Goal: Information Seeking & Learning: Check status

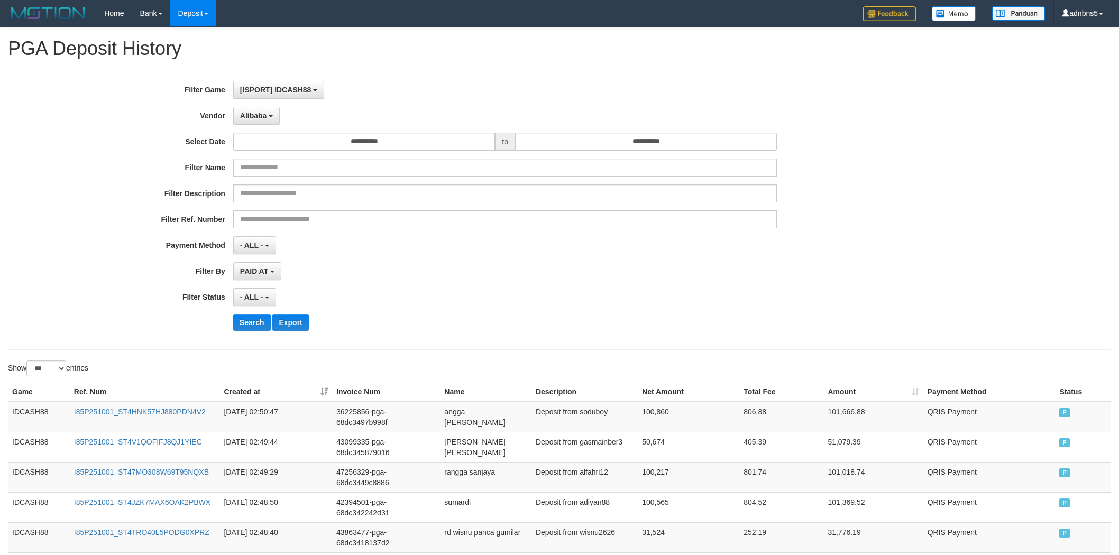
select select "**********"
select select "***"
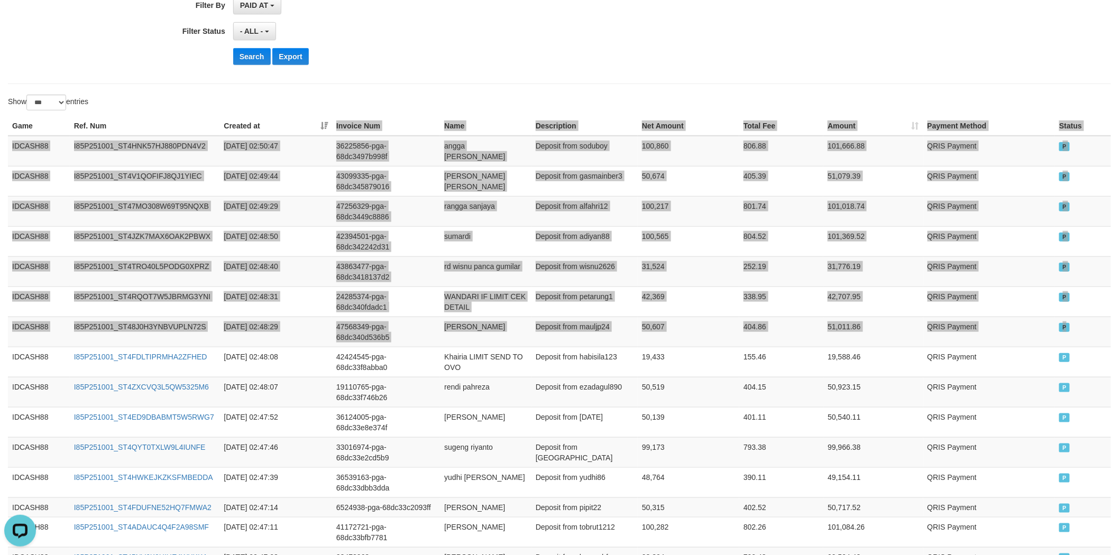
scroll to position [9, 0]
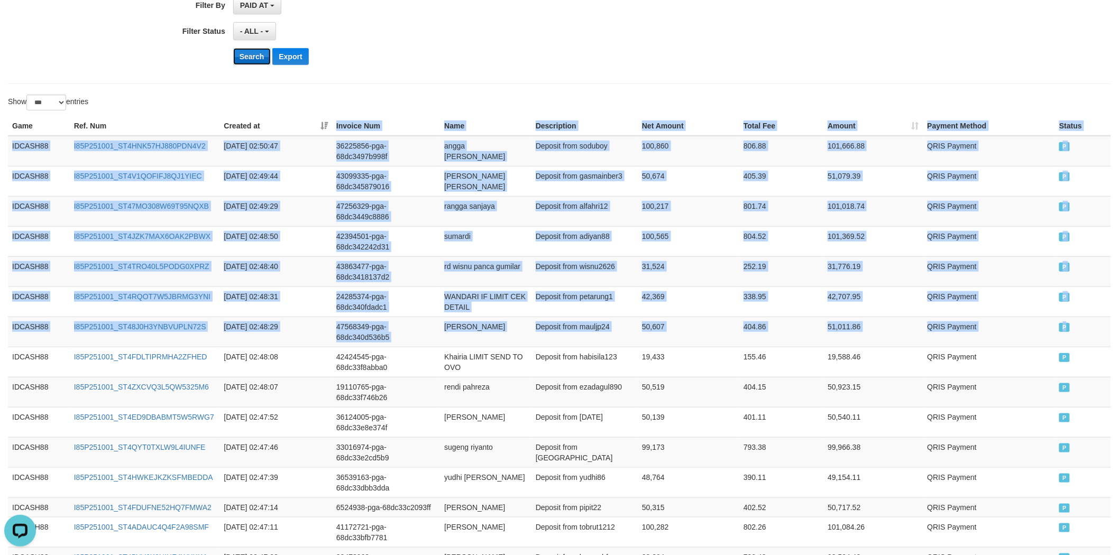
click at [264, 58] on button "Search" at bounding box center [252, 56] width 38 height 17
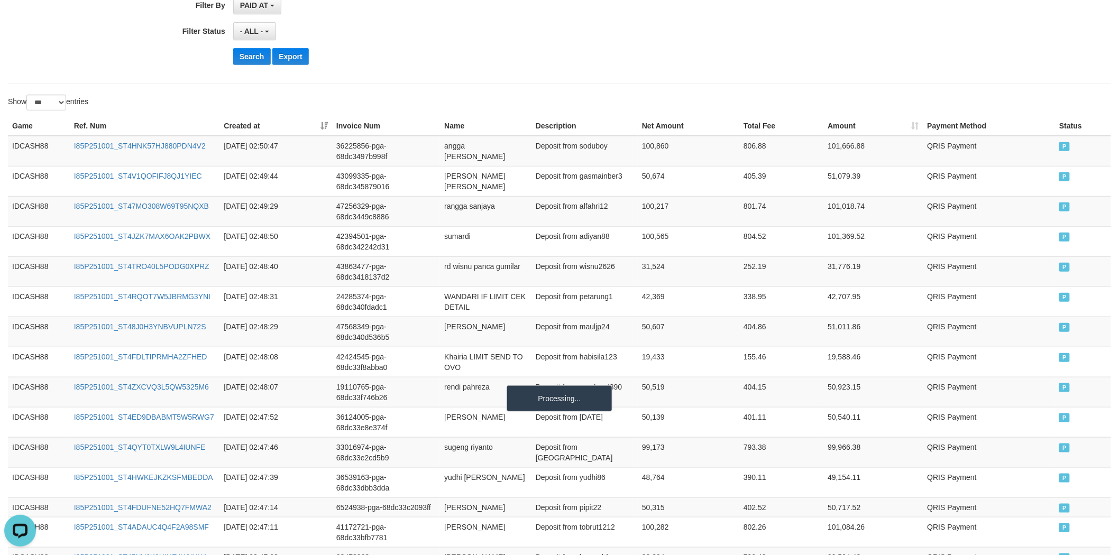
click at [493, 33] on div "- ALL - SELECT ALL - ALL - SELECT STATUS PENDING/UNPAID PAID CANCELED EXPIRED" at bounding box center [505, 31] width 544 height 18
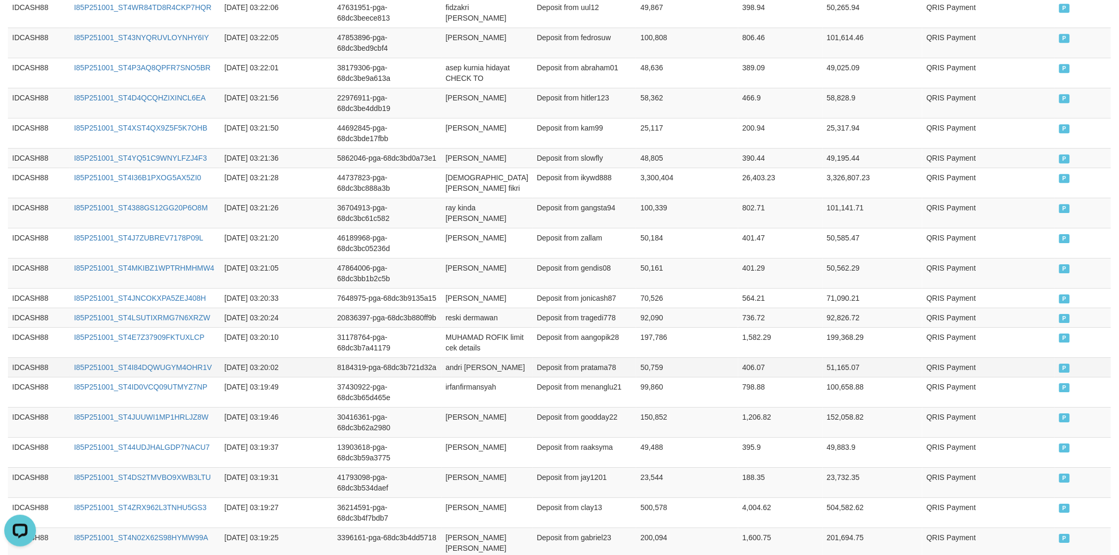
click at [826, 357] on td "51,165.07" at bounding box center [873, 367] width 100 height 20
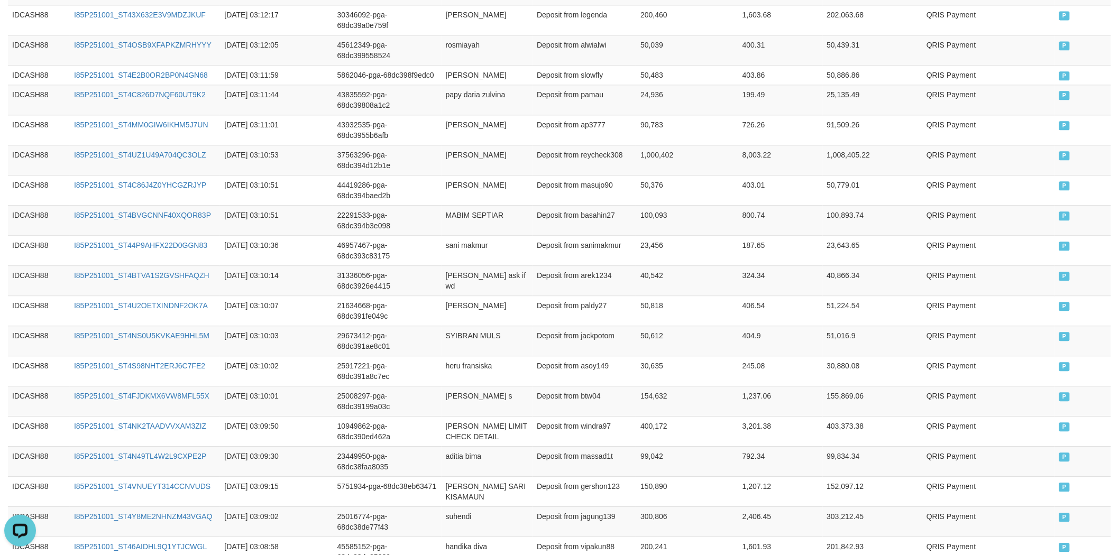
scroll to position [2683, 0]
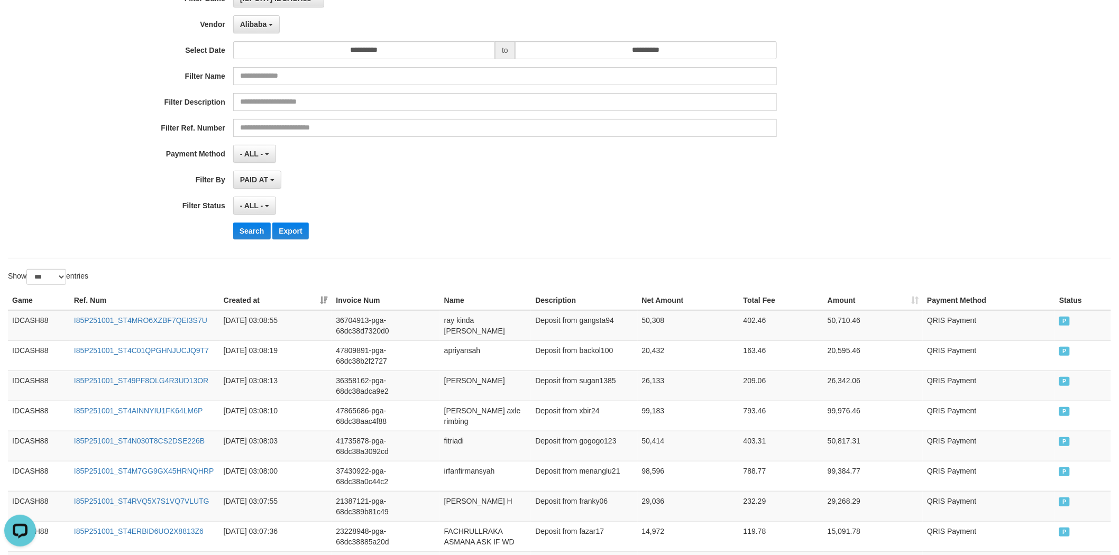
scroll to position [66, 0]
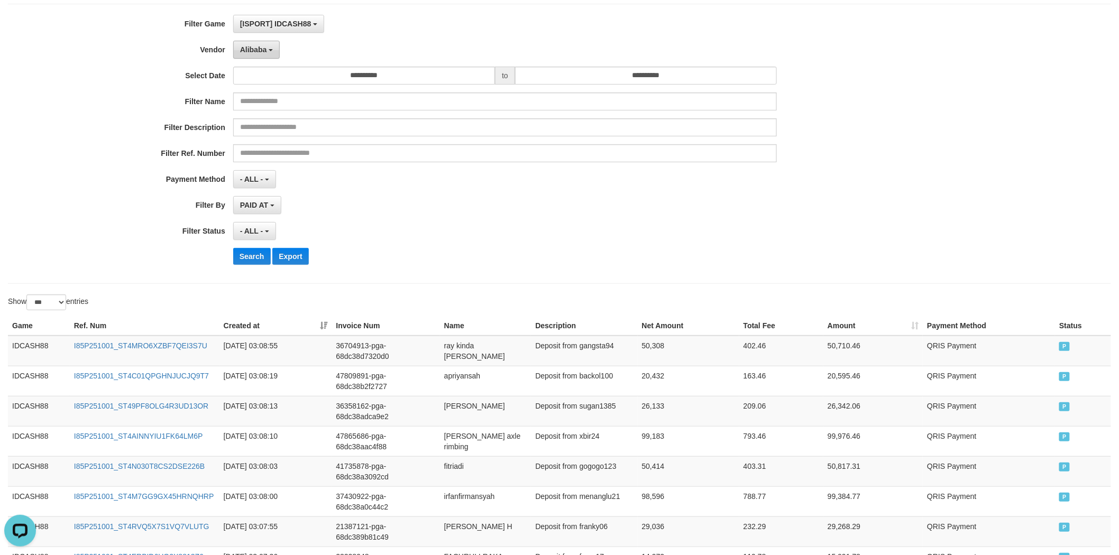
click at [256, 55] on button "Alibaba" at bounding box center [256, 50] width 47 height 18
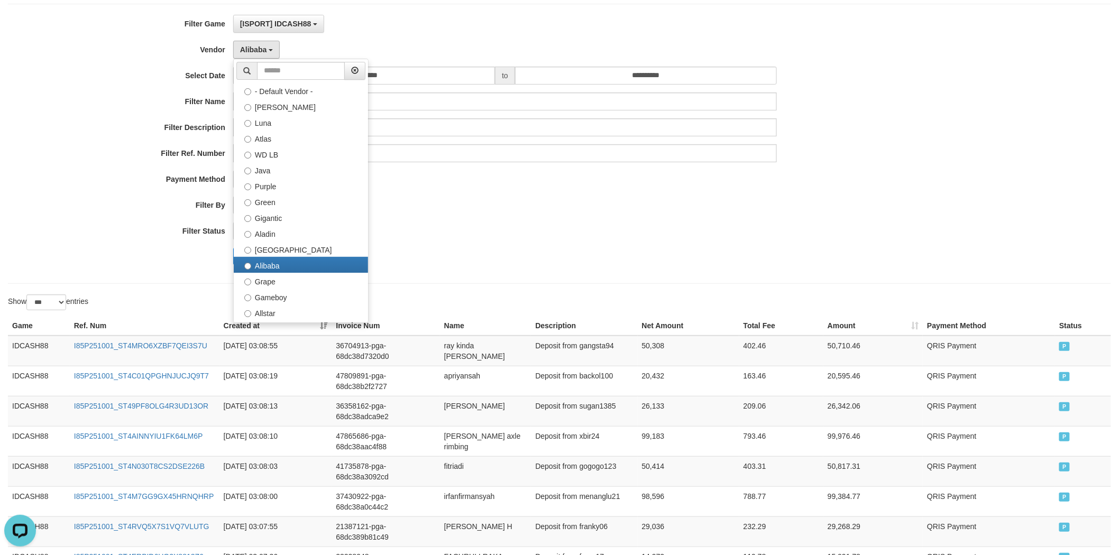
click at [289, 384] on label "Indahjualpulsa" at bounding box center [301, 392] width 134 height 16
click at [263, 384] on label "Indahjualpulsa" at bounding box center [301, 392] width 134 height 16
select select "**********"
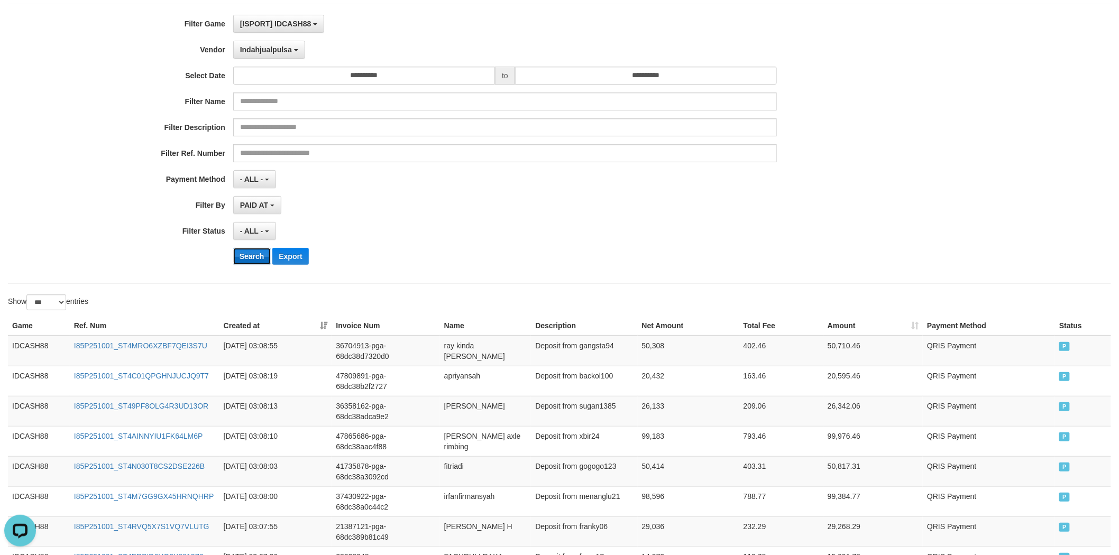
click at [249, 255] on button "Search" at bounding box center [252, 256] width 38 height 17
click at [380, 235] on div "- ALL - SELECT ALL - ALL - SELECT STATUS PENDING/UNPAID PAID CANCELED EXPIRED" at bounding box center [505, 231] width 544 height 18
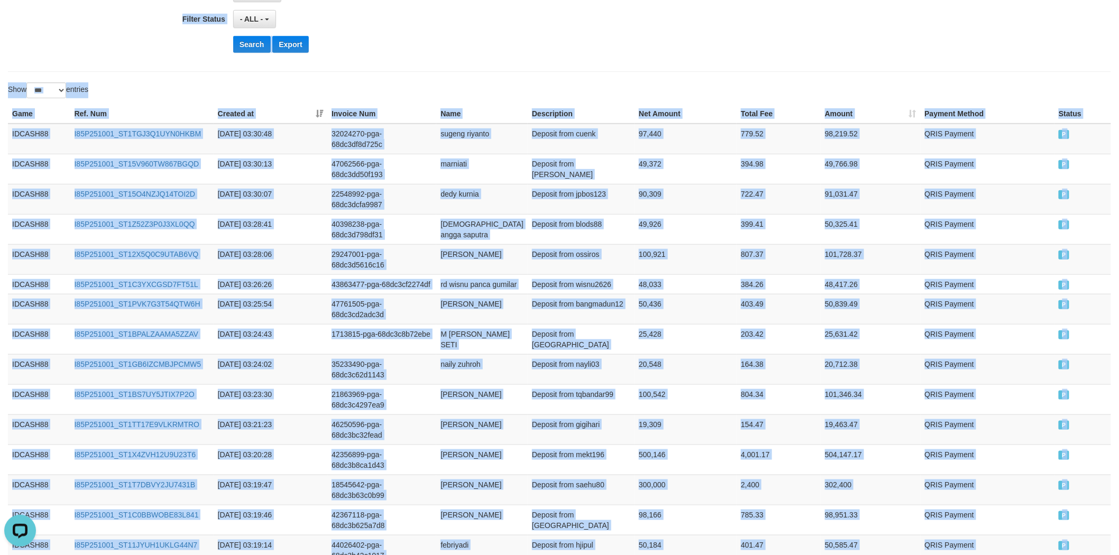
scroll to position [0, 0]
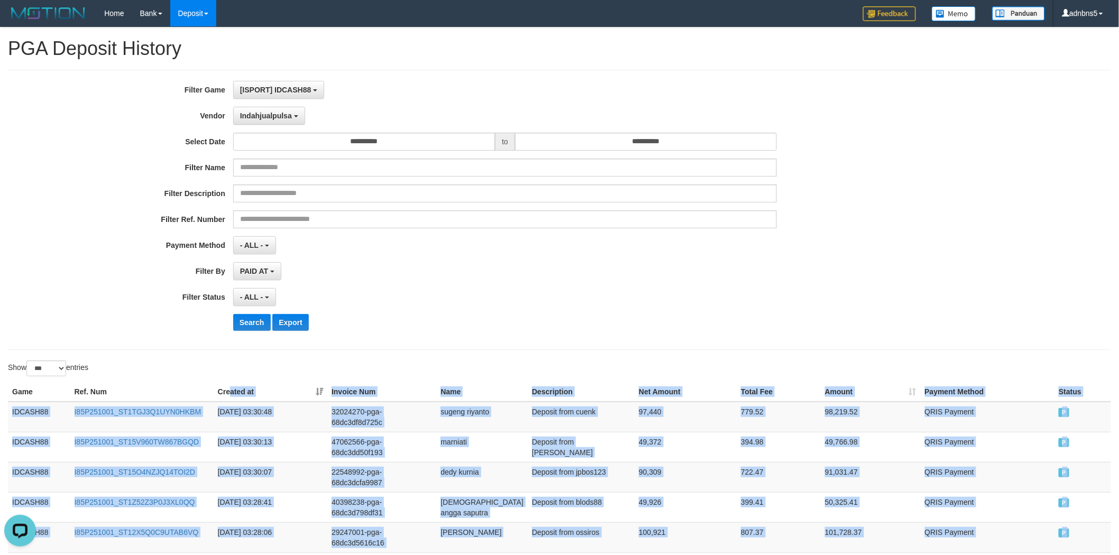
copy table "ated at Invoice Num Name Description Net Amount Total Fee Amount Payment Method…"
drag, startPoint x: 1052, startPoint y: 263, endPoint x: 231, endPoint y: 360, distance: 827.5
copy table "Game Ref. Num Created at Invoice Num Name Description Net Amount Total Fee Amou…"
click at [246, 320] on button "Search" at bounding box center [252, 322] width 38 height 17
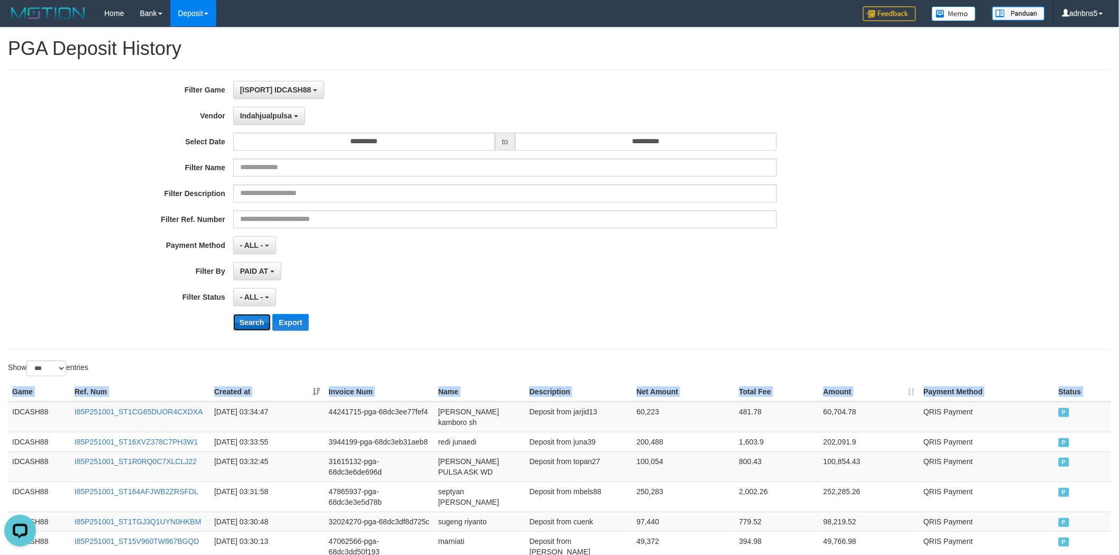
click at [246, 319] on button "Search" at bounding box center [252, 322] width 38 height 17
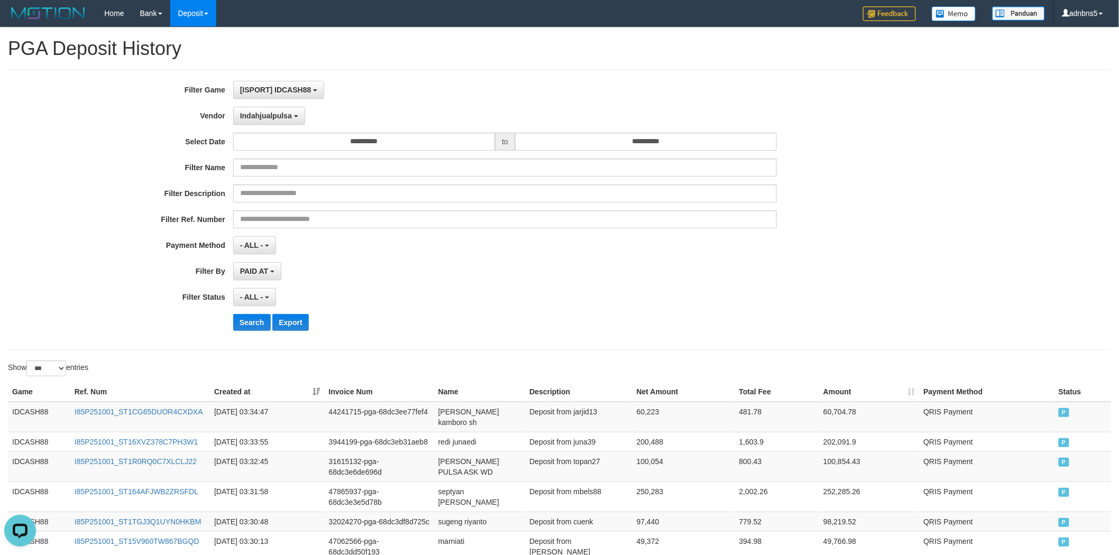
click at [442, 258] on div "**********" at bounding box center [466, 210] width 932 height 258
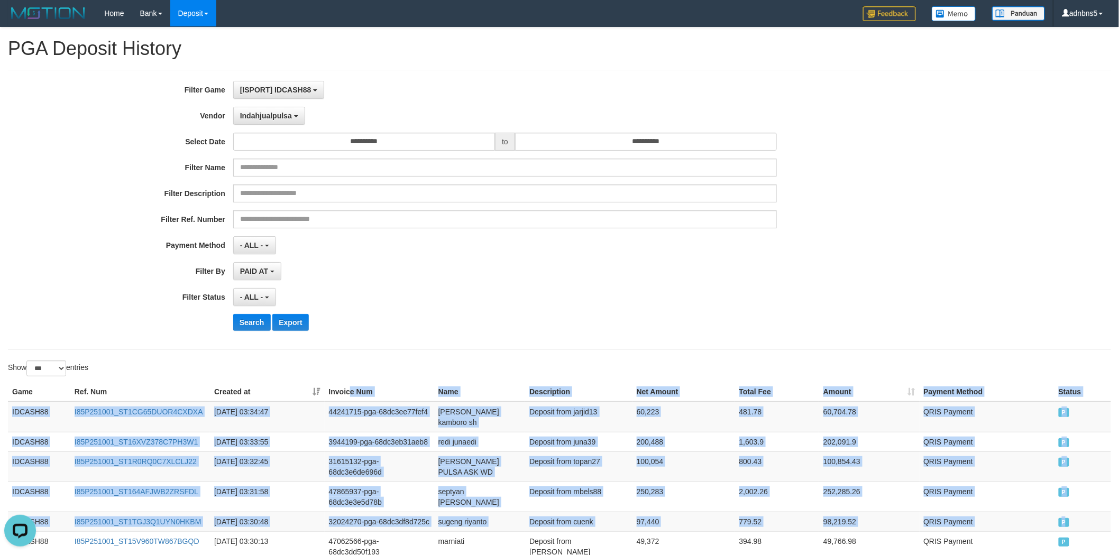
drag, startPoint x: 1063, startPoint y: 516, endPoint x: 356, endPoint y: 383, distance: 719.5
copy table "e Num Name Description Net Amount Total Fee Amount Payment Method Status Game R…"
click at [247, 322] on button "Search" at bounding box center [252, 322] width 38 height 17
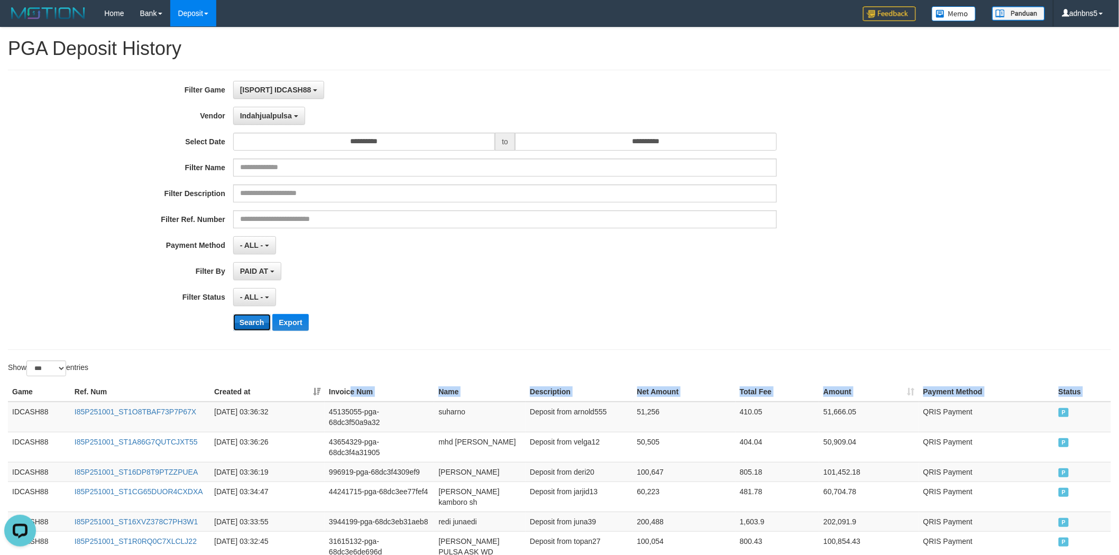
click at [254, 317] on button "Search" at bounding box center [252, 322] width 38 height 17
click at [378, 279] on div "PAID AT PAID AT CREATED AT" at bounding box center [505, 271] width 544 height 18
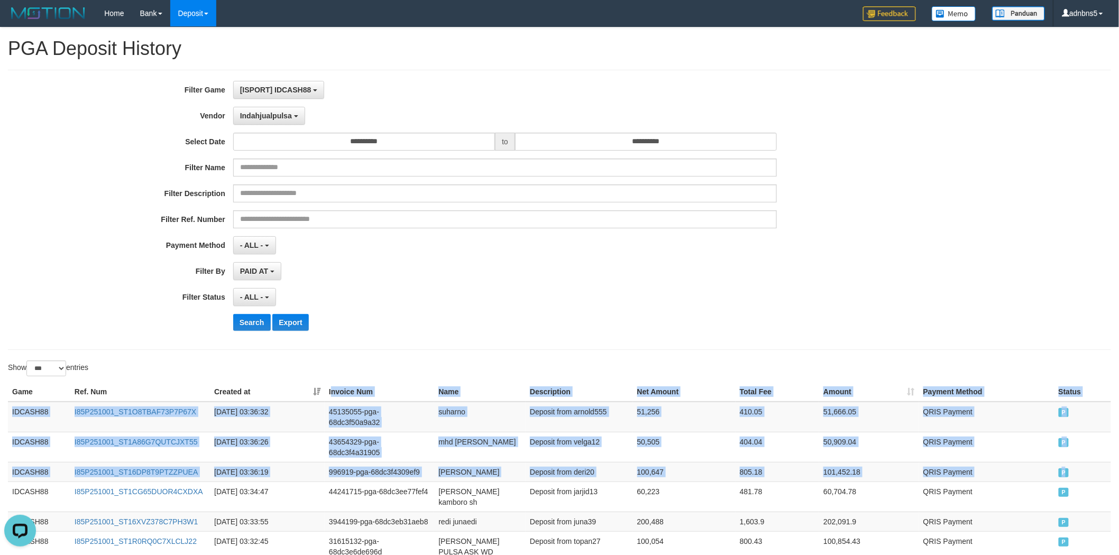
copy table "nvoice Num Name Description Net Amount Total Fee Amount Payment Method Status G…"
drag, startPoint x: 1083, startPoint y: 452, endPoint x: 337, endPoint y: 380, distance: 749.1
copy table "Game Ref. Num Created at Invoice Num Name Description Net Amount Total Fee Amou…"
click at [240, 325] on button "Search" at bounding box center [252, 322] width 38 height 17
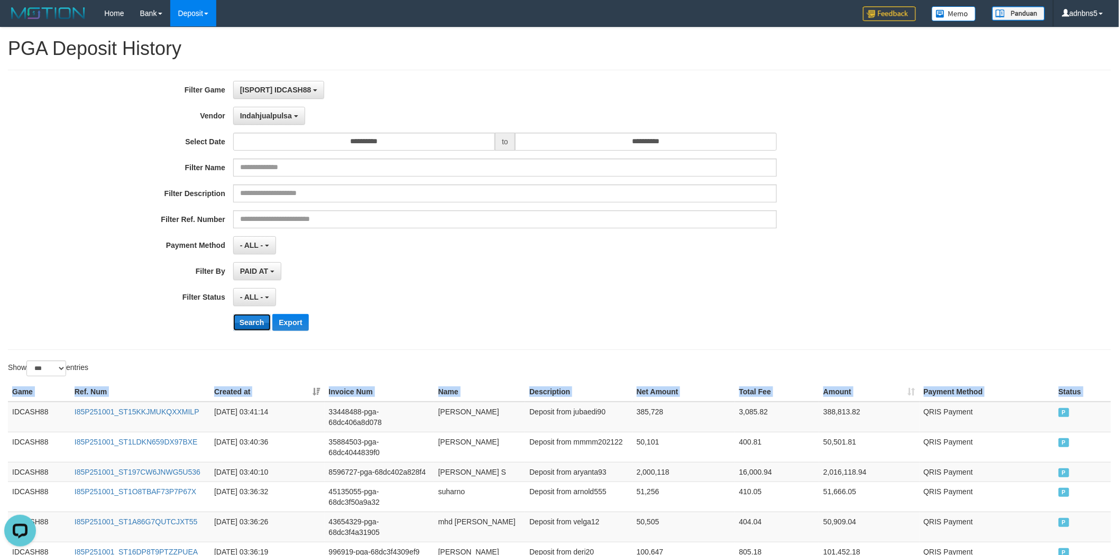
click at [240, 325] on button "Search" at bounding box center [252, 322] width 38 height 17
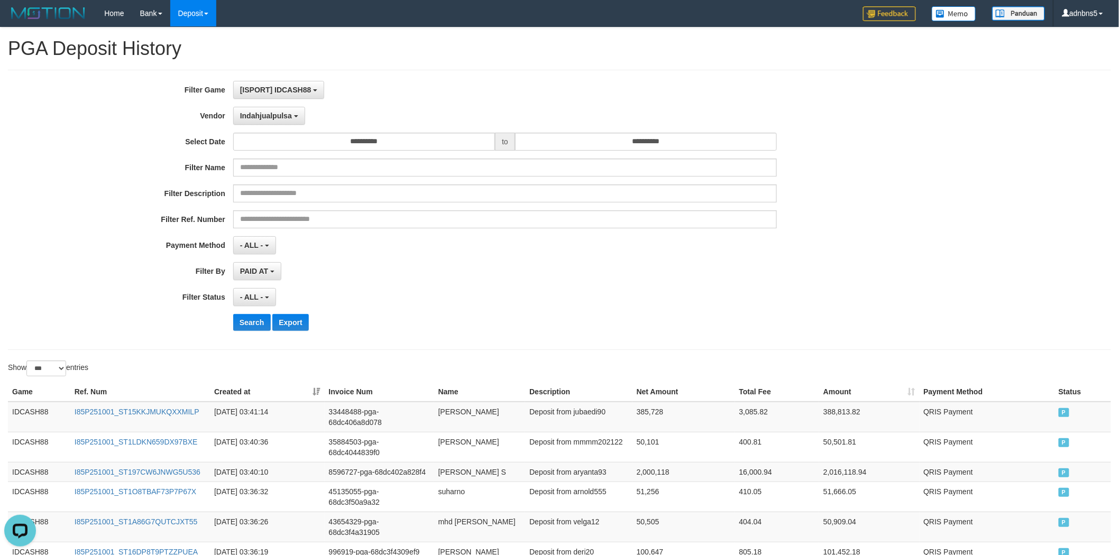
click at [387, 294] on div "- ALL - SELECT ALL - ALL - SELECT STATUS PENDING/UNPAID PAID CANCELED EXPIRED" at bounding box center [505, 297] width 544 height 18
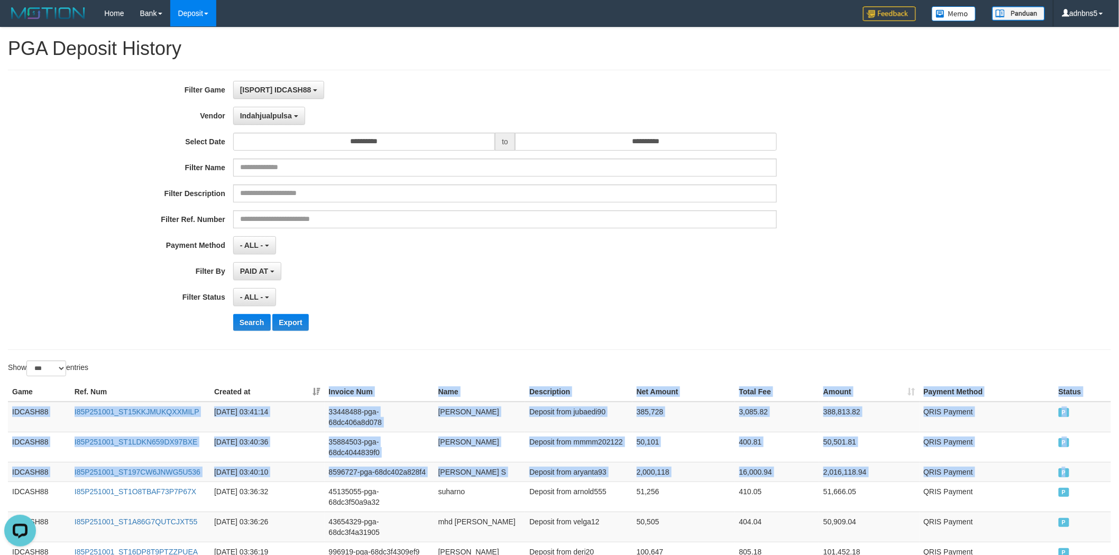
copy table "Invoice Num Name Description Net Amount Total Fee Amount Payment Method Status …"
drag, startPoint x: 1085, startPoint y: 454, endPoint x: 302, endPoint y: 375, distance: 787.1
copy table "Game Ref. Num Created at Invoice Num Name Description Net Amount Total Fee Amou…"
click at [263, 115] on span "Indahjualpulsa" at bounding box center [266, 116] width 52 height 8
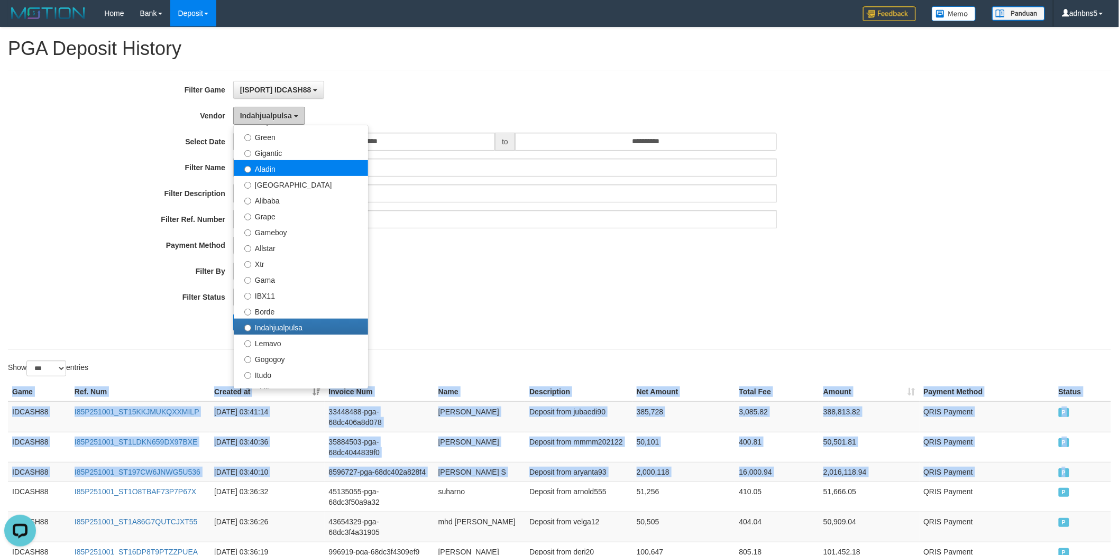
scroll to position [136, 0]
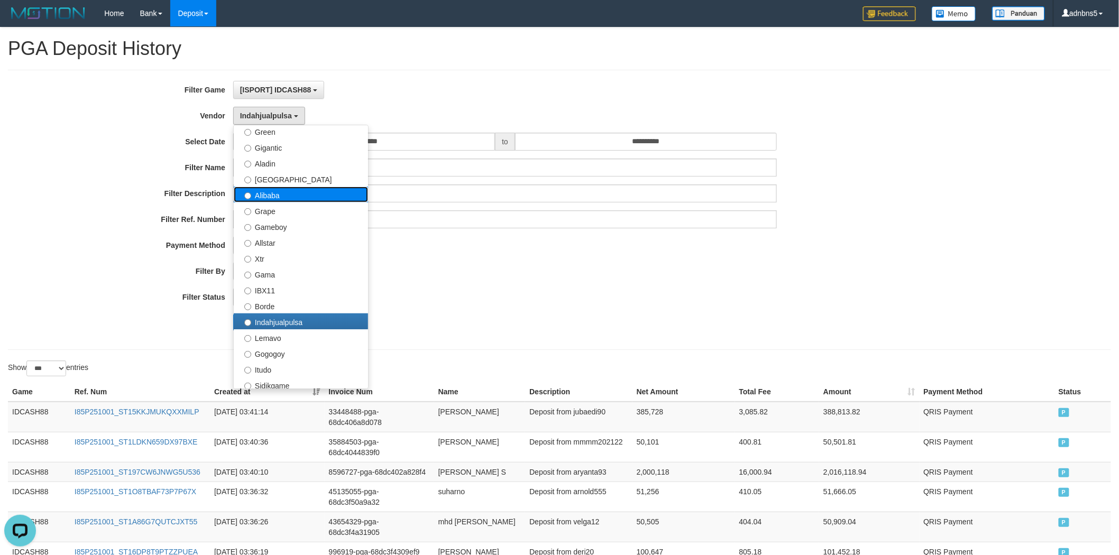
click at [310, 197] on label "Alibaba" at bounding box center [301, 195] width 134 height 16
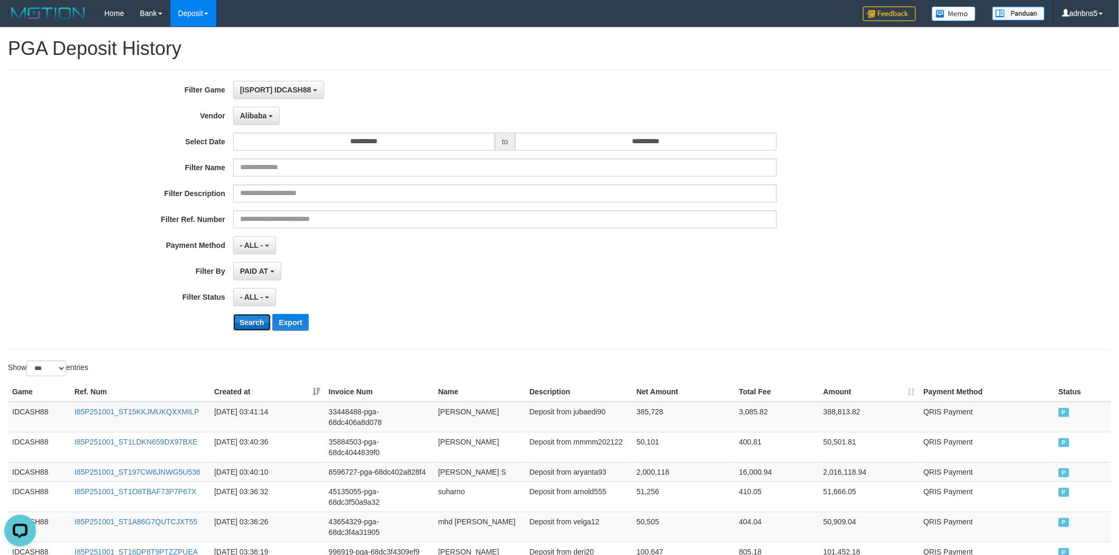
click at [251, 318] on button "Search" at bounding box center [252, 322] width 38 height 17
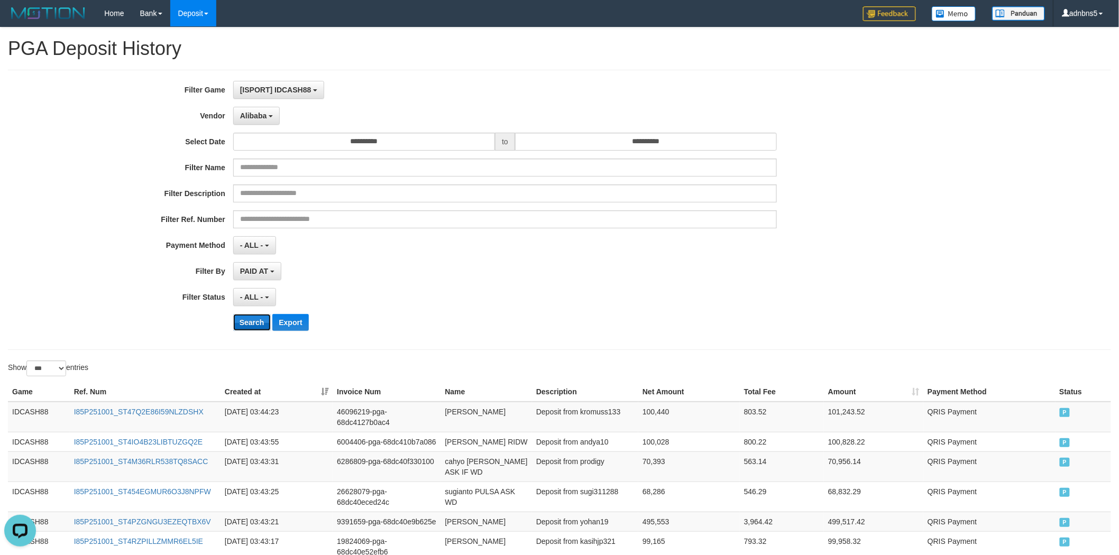
click at [246, 323] on button "Search" at bounding box center [252, 322] width 38 height 17
click at [425, 312] on div "**********" at bounding box center [466, 210] width 932 height 258
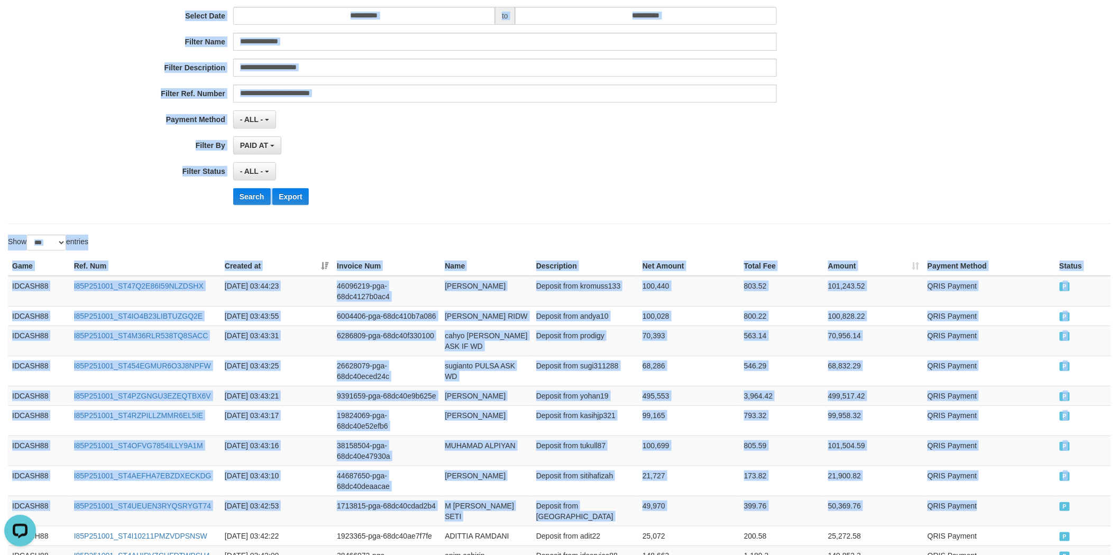
scroll to position [0, 0]
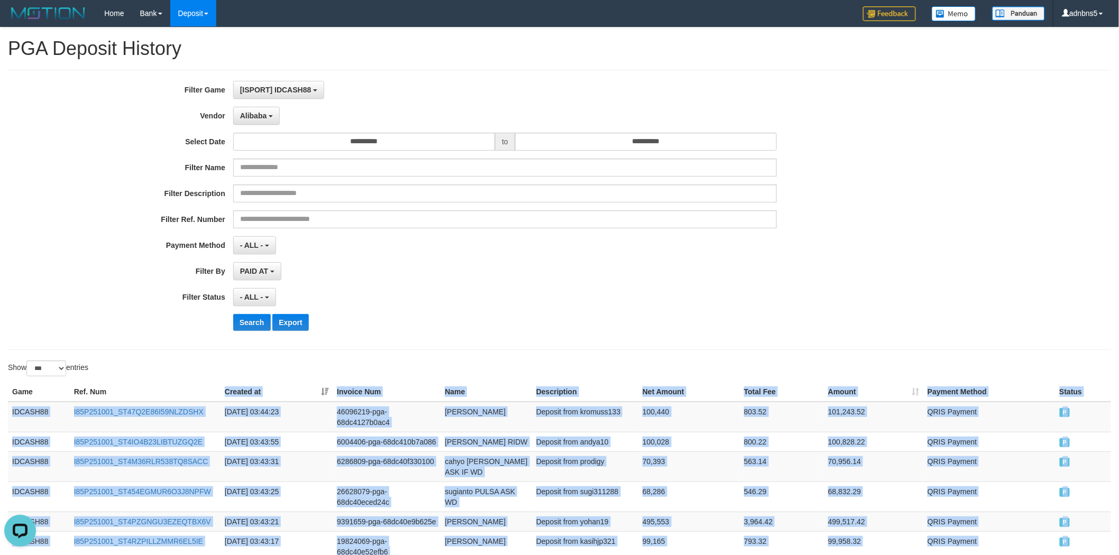
drag, startPoint x: 990, startPoint y: 257, endPoint x: 203, endPoint y: 382, distance: 797.3
click at [251, 318] on button "Search" at bounding box center [252, 322] width 38 height 17
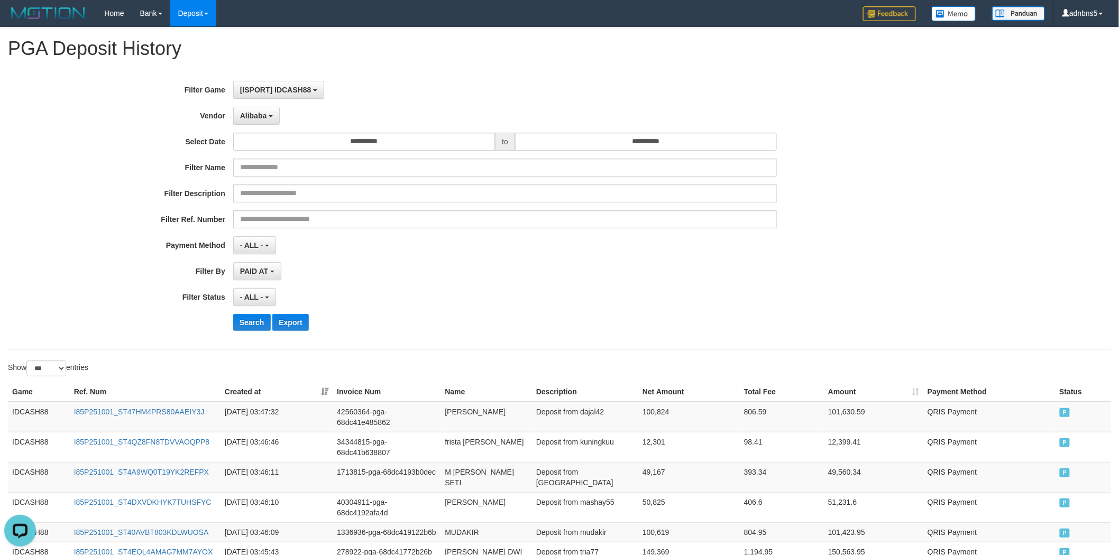
scroll to position [352, 0]
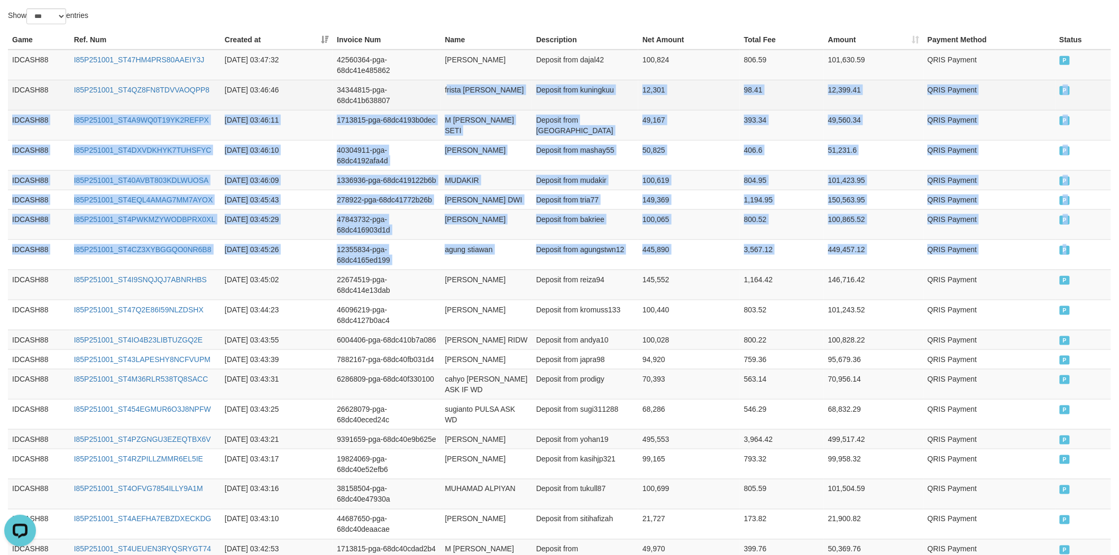
drag, startPoint x: 1069, startPoint y: 240, endPoint x: 457, endPoint y: 76, distance: 633.9
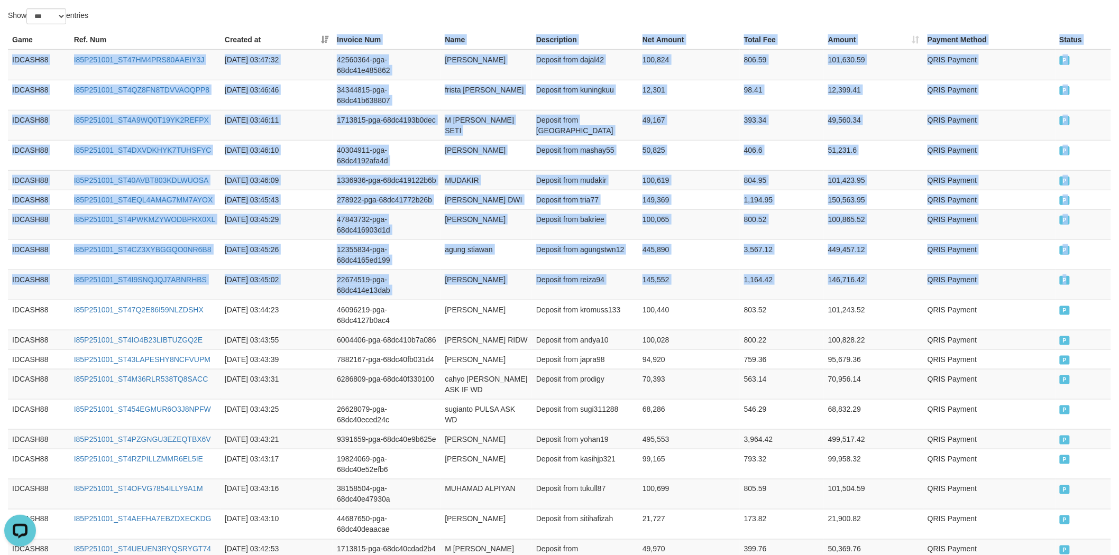
copy table "Invoice Num Name Description Net Amount Total Fee Amount Payment Method Status …"
drag, startPoint x: 1080, startPoint y: 258, endPoint x: 327, endPoint y: 43, distance: 783.4
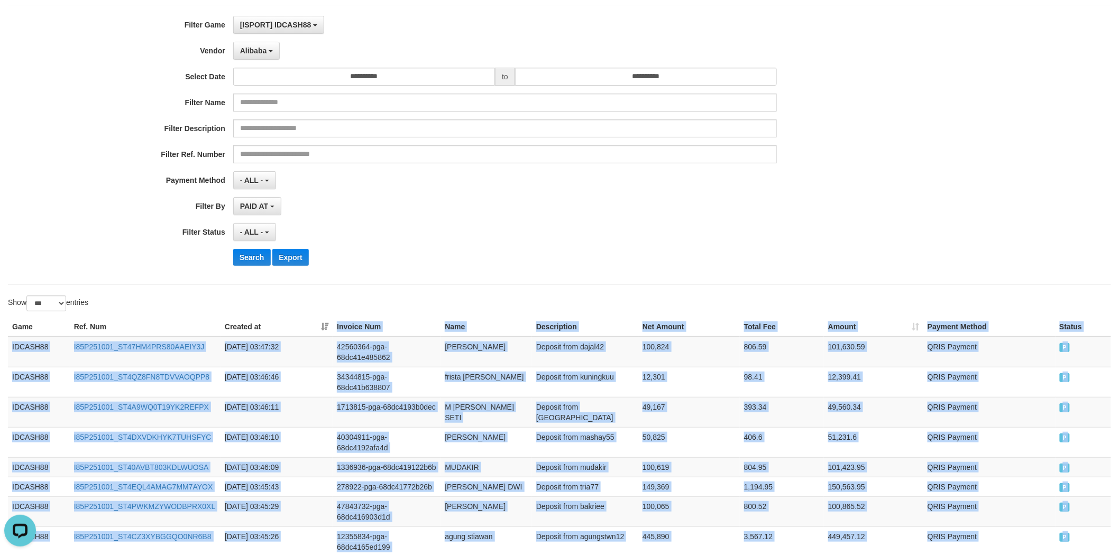
scroll to position [39, 0]
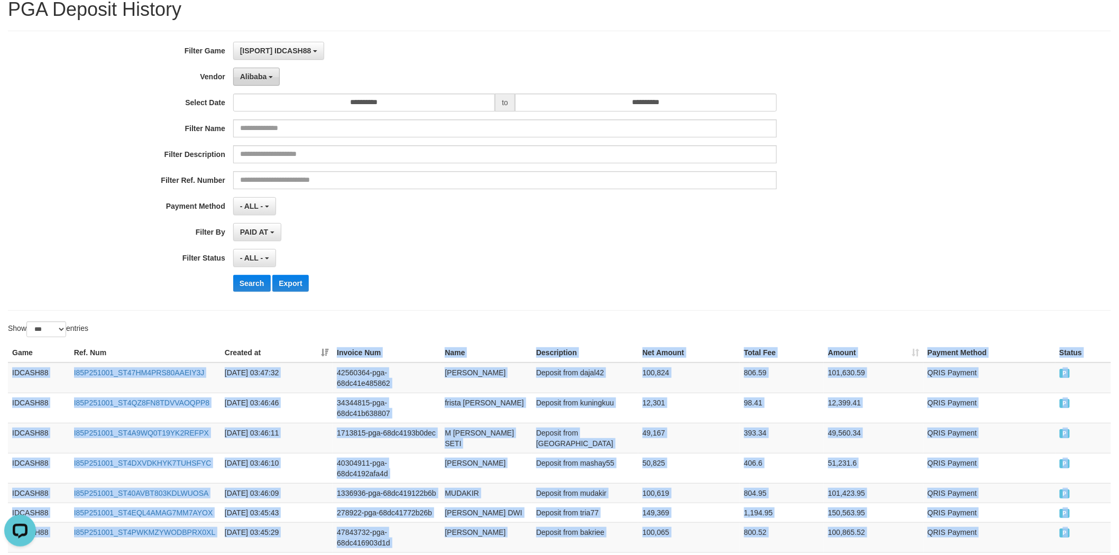
click at [255, 79] on span "Alibaba" at bounding box center [253, 76] width 27 height 8
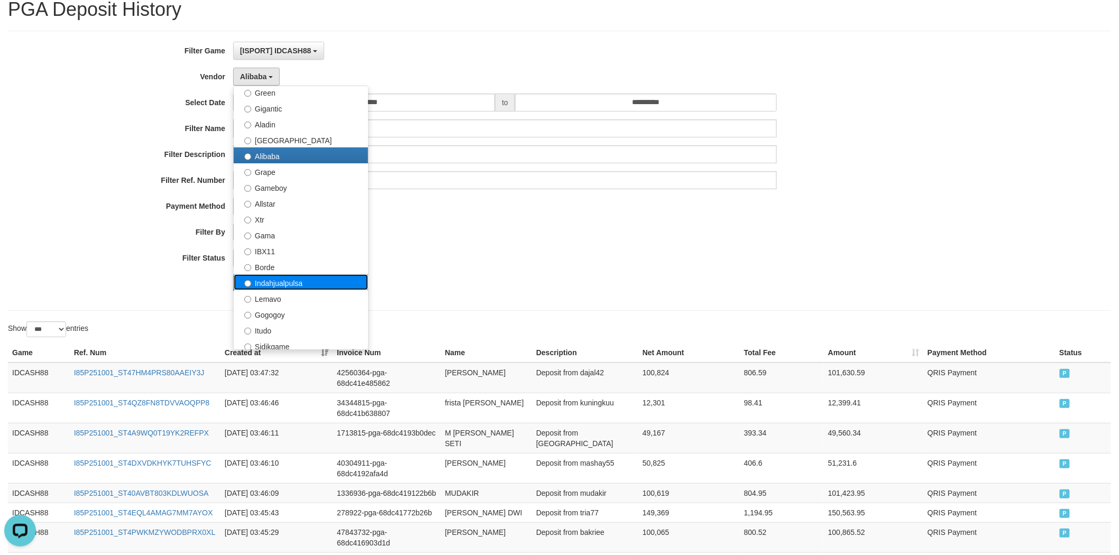
click at [344, 283] on label "Indahjualpulsa" at bounding box center [301, 282] width 134 height 16
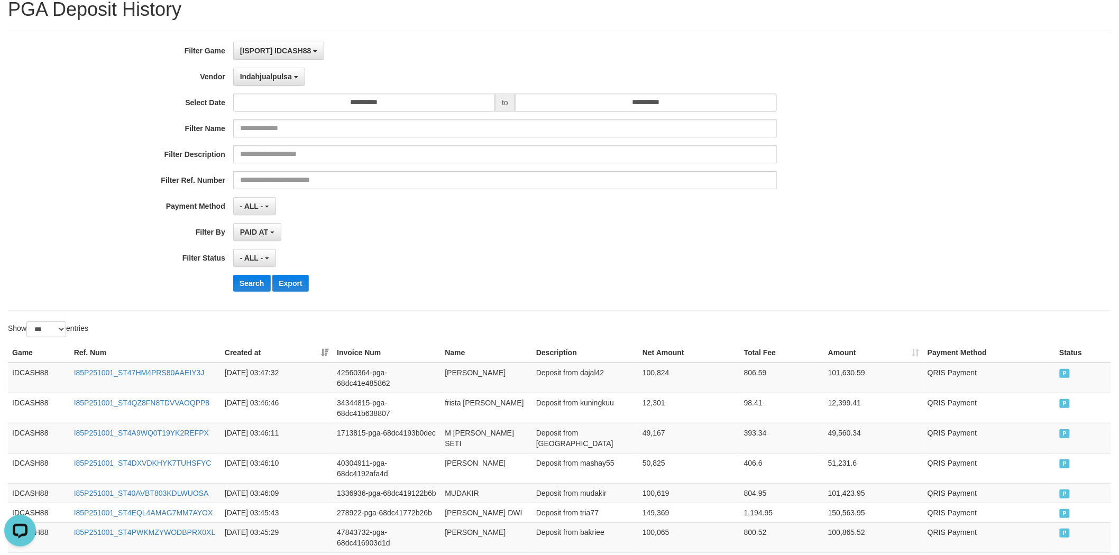
click at [256, 299] on div "**********" at bounding box center [466, 171] width 932 height 258
click at [255, 288] on button "Search" at bounding box center [252, 283] width 38 height 17
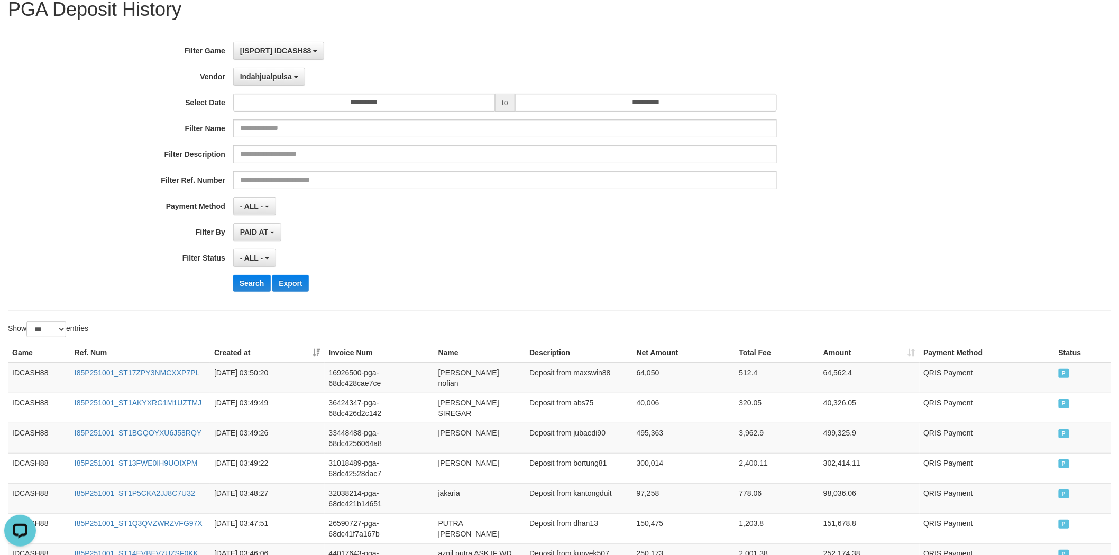
click at [312, 247] on div "**********" at bounding box center [466, 171] width 932 height 258
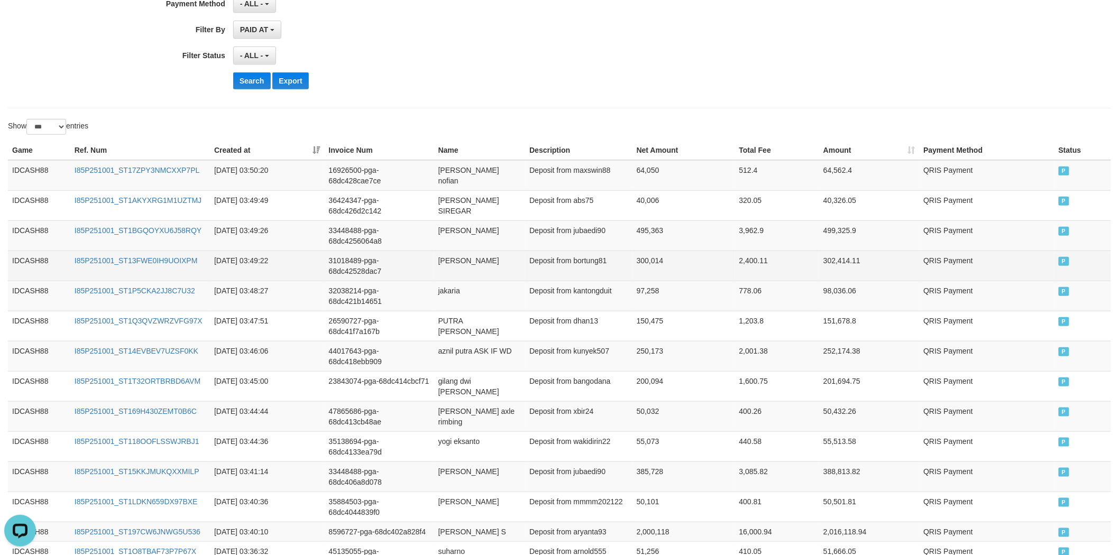
scroll to position [238, 0]
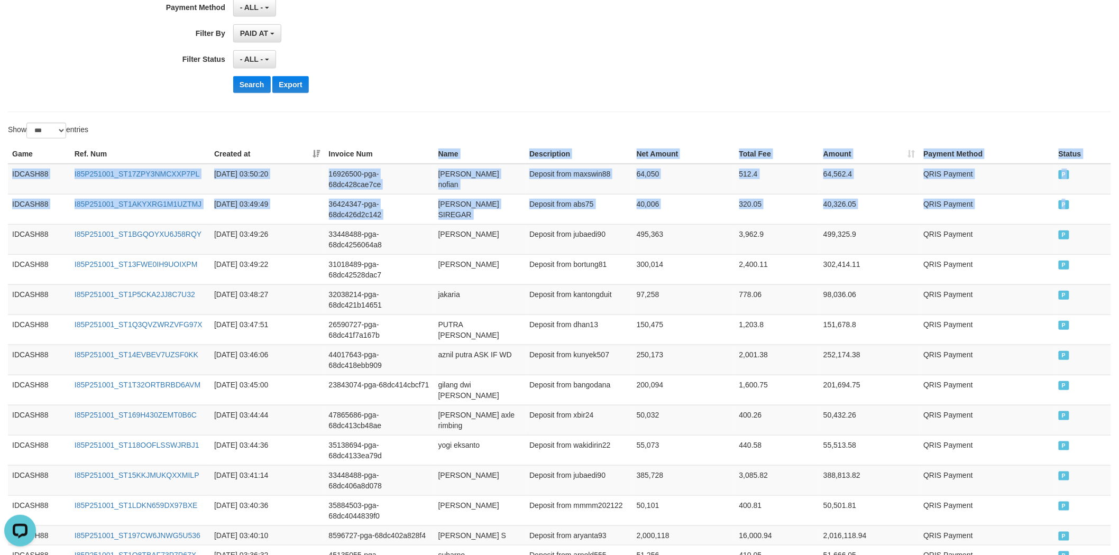
copy table "Name Description Net Amount Total Fee Amount Payment Method Status Game Ref. Nu…"
drag, startPoint x: 1066, startPoint y: 198, endPoint x: 388, endPoint y: 145, distance: 680.0
click at [277, 81] on button "Export" at bounding box center [290, 84] width 36 height 17
click at [270, 81] on button "Search" at bounding box center [252, 84] width 38 height 17
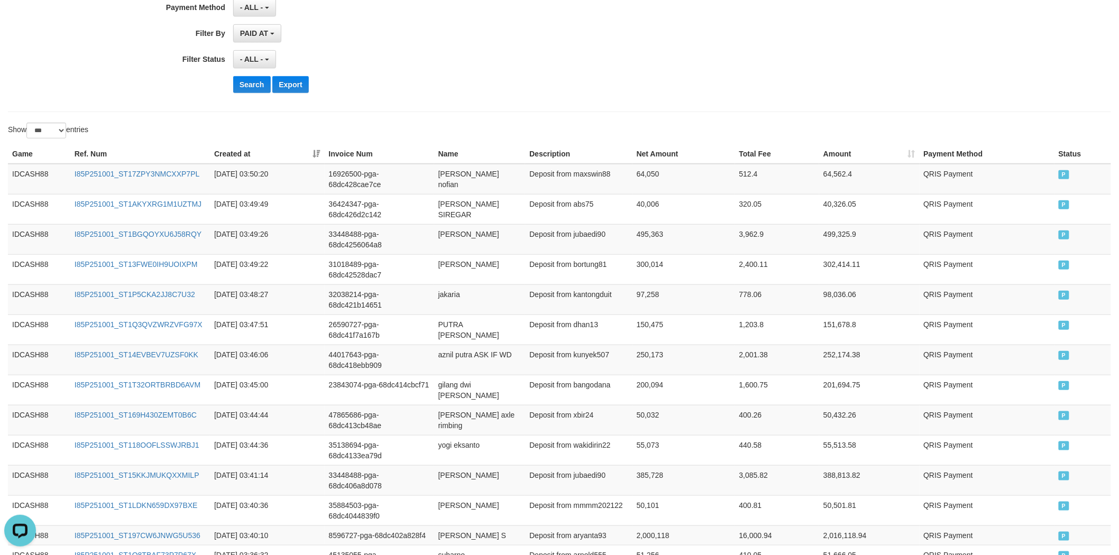
click at [438, 125] on div "Show ** ** ** *** entries" at bounding box center [280, 132] width 544 height 19
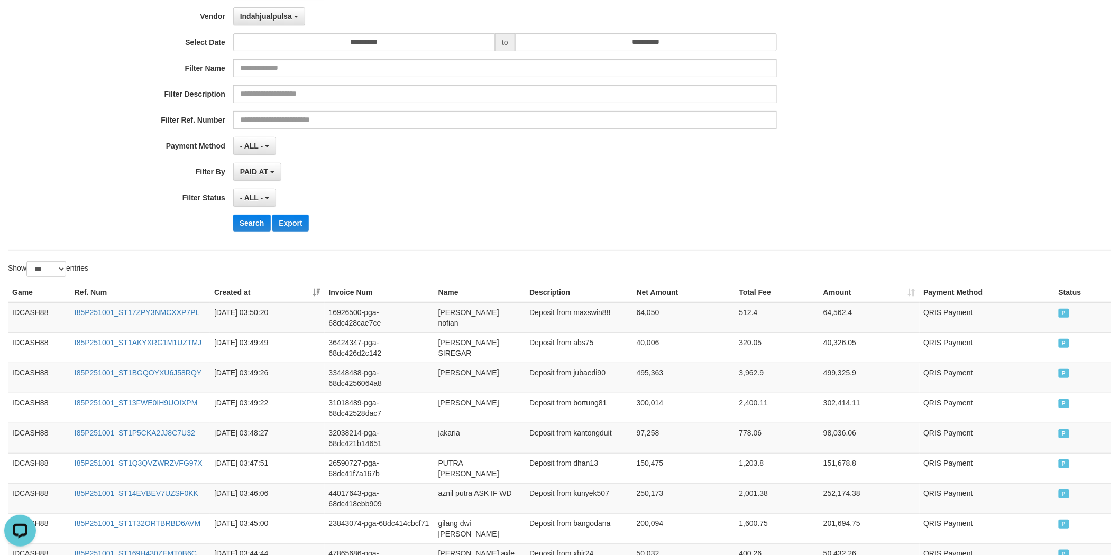
scroll to position [61, 0]
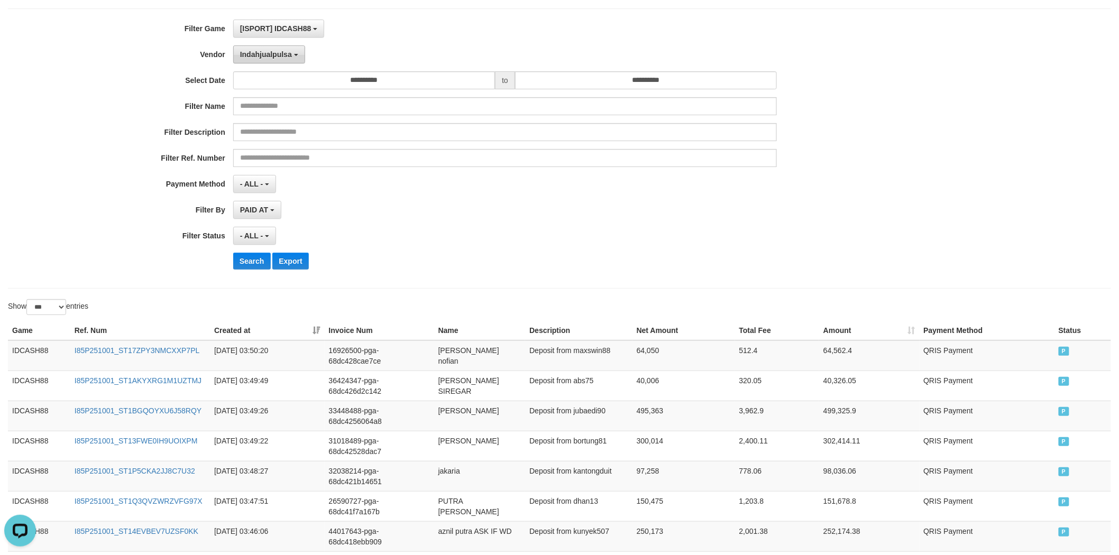
click at [263, 53] on span "Indahjualpulsa" at bounding box center [266, 54] width 52 height 8
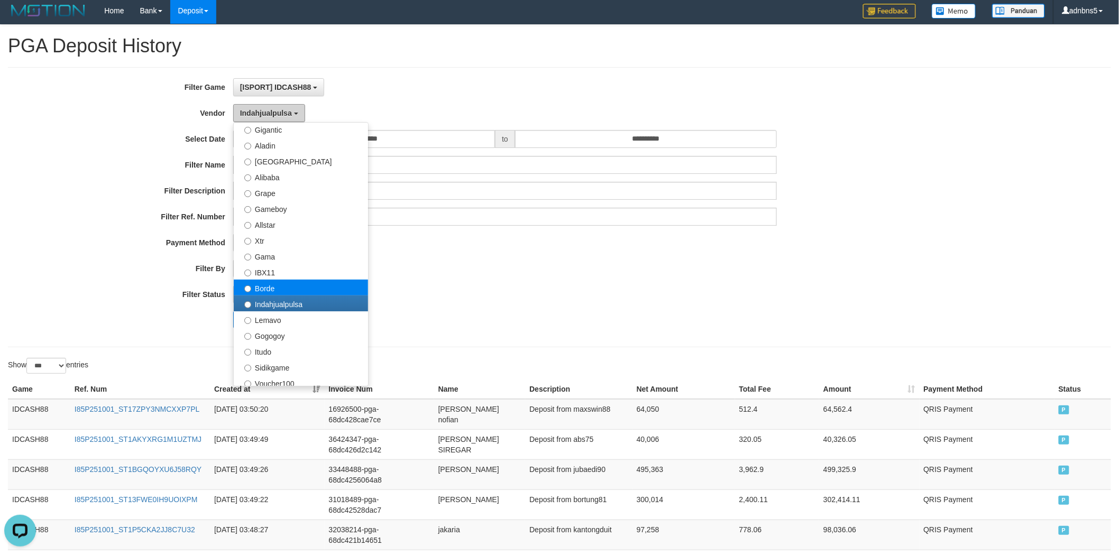
scroll to position [136, 0]
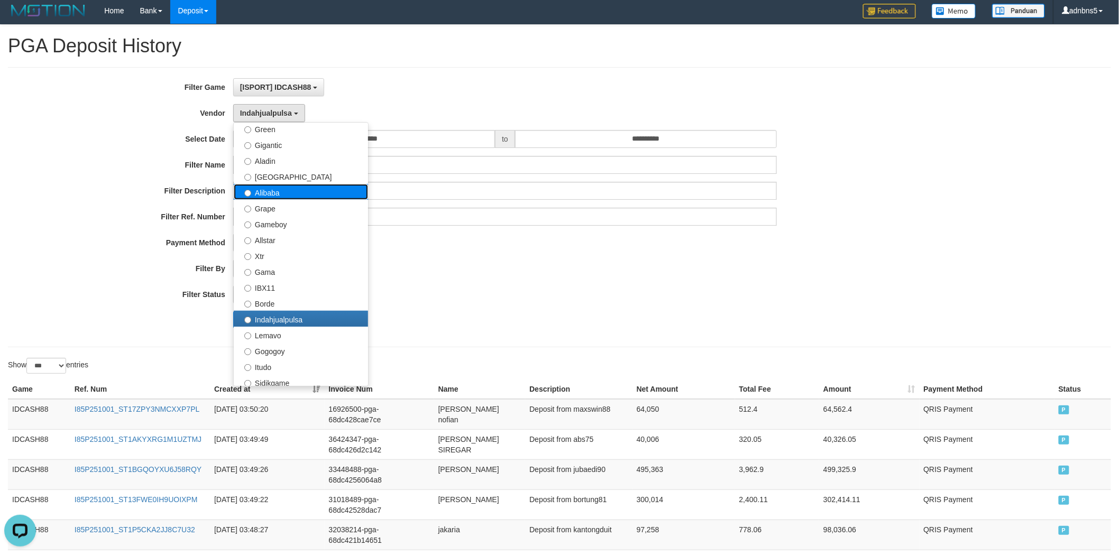
click at [279, 188] on label "Alibaba" at bounding box center [301, 192] width 134 height 16
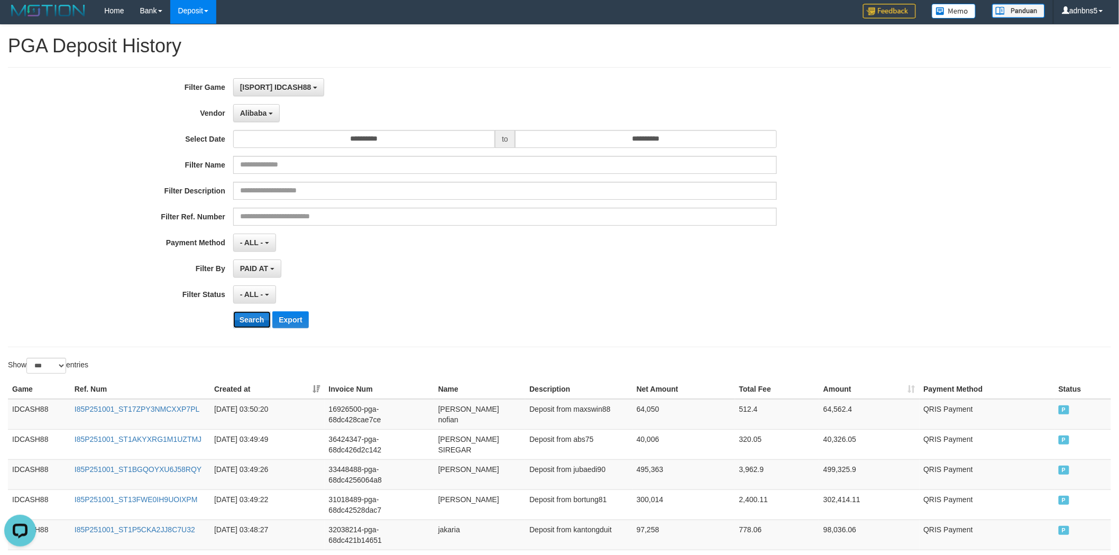
click at [245, 322] on button "Search" at bounding box center [252, 319] width 38 height 17
click at [507, 328] on div "Search Export" at bounding box center [583, 319] width 700 height 17
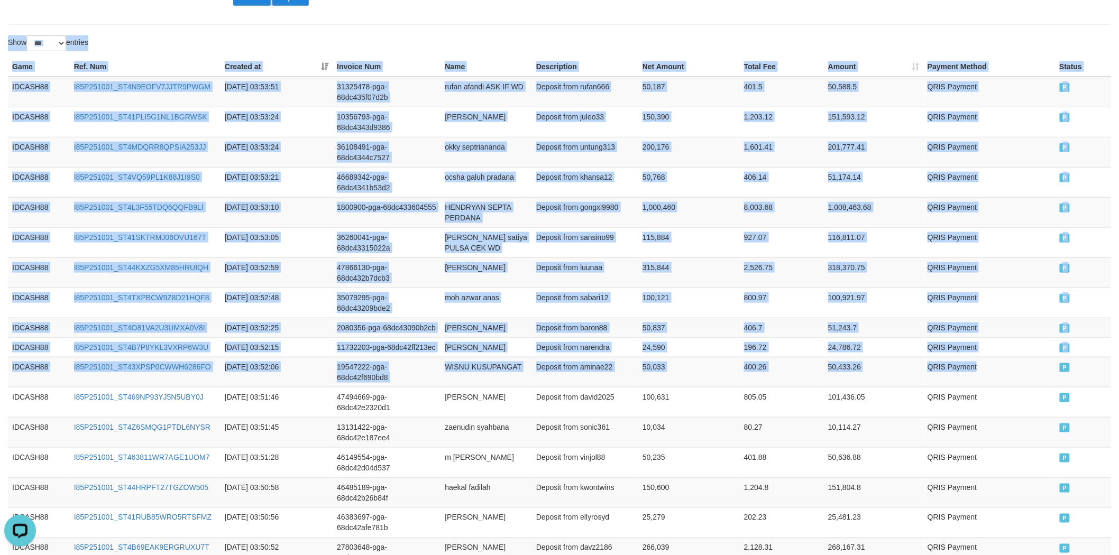
scroll to position [0, 0]
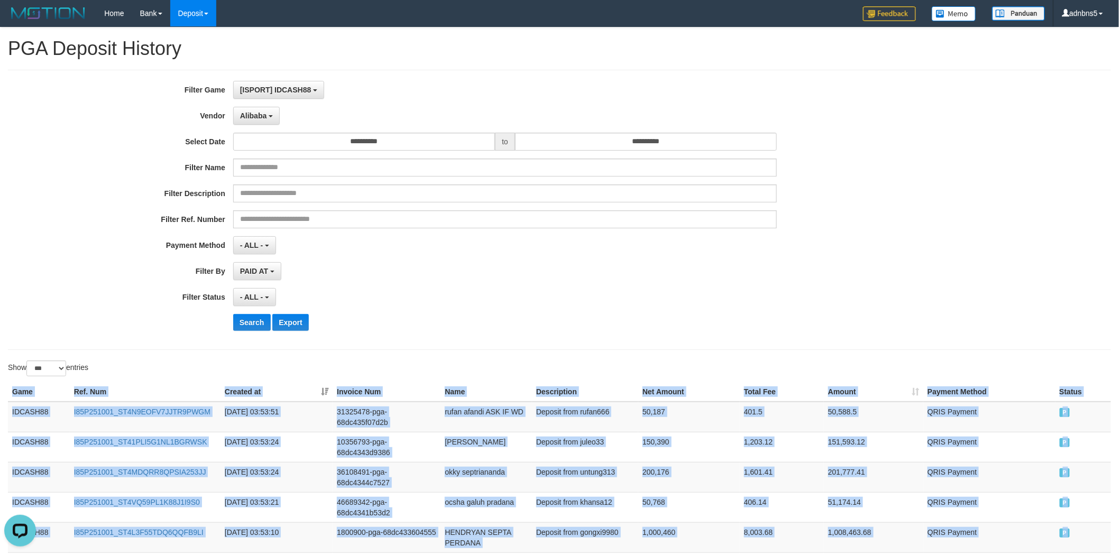
copy table "Game Ref. Num Created at Invoice Num Name Description Net Amount Total Fee Amou…"
drag, startPoint x: 1051, startPoint y: 260, endPoint x: 230, endPoint y: 382, distance: 830.8
click at [258, 320] on button "Search" at bounding box center [252, 322] width 38 height 17
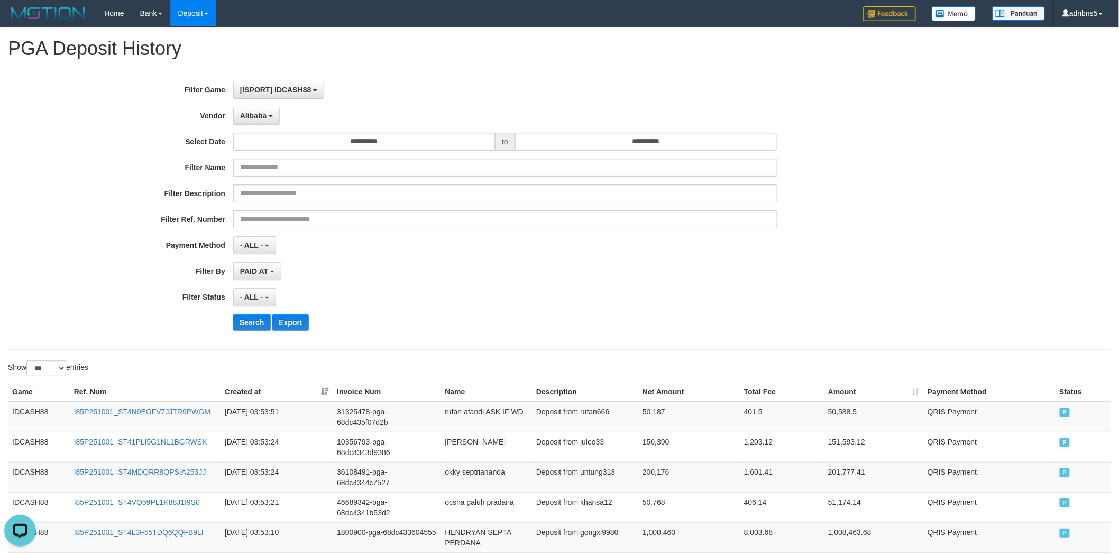
click at [340, 271] on div "PAID AT PAID AT CREATED AT" at bounding box center [505, 271] width 544 height 18
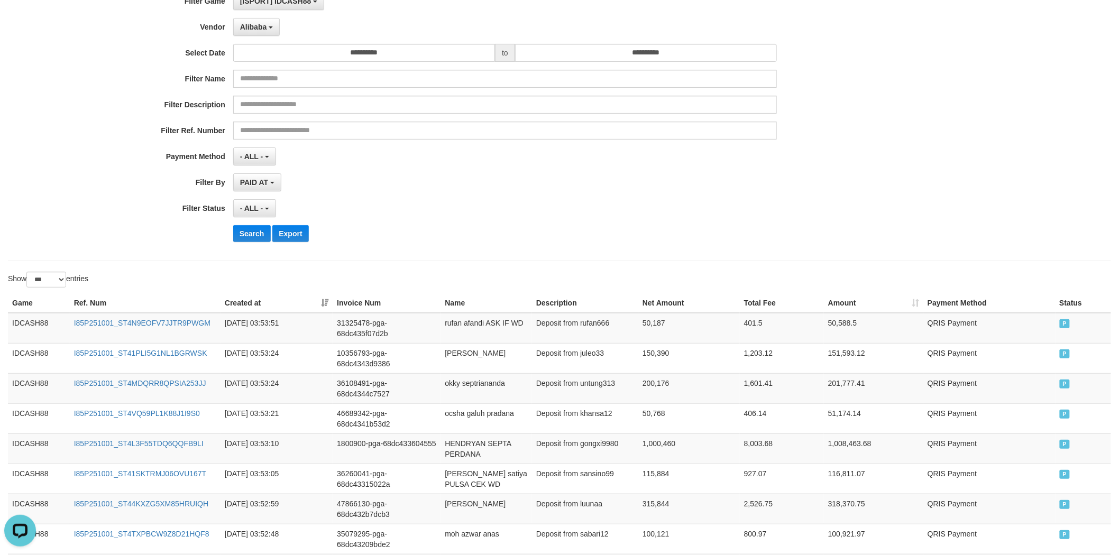
scroll to position [98, 0]
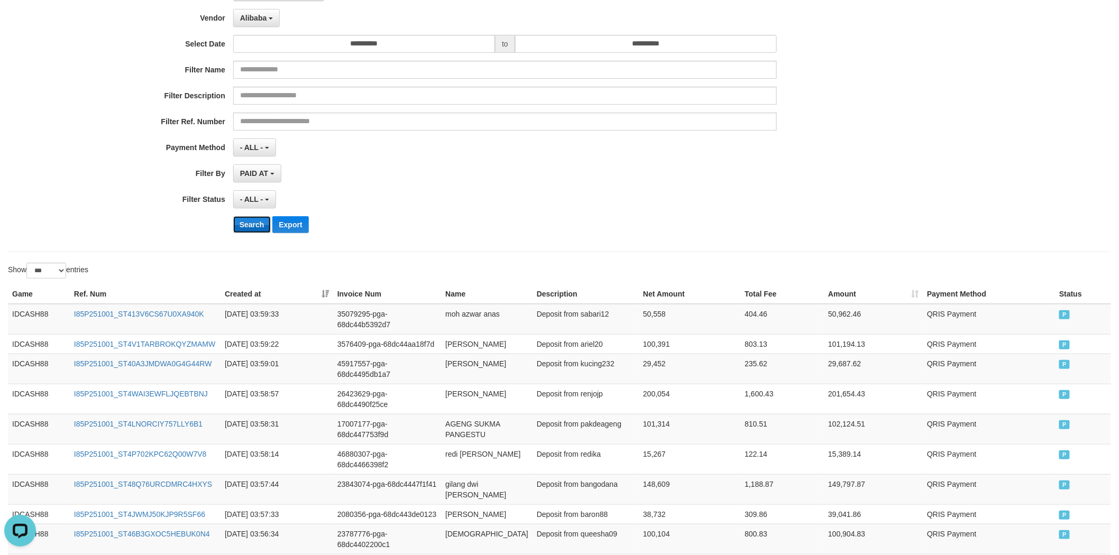
click at [236, 230] on button "Search" at bounding box center [252, 224] width 38 height 17
click at [243, 227] on button "Search" at bounding box center [252, 224] width 38 height 17
click at [377, 207] on div "- ALL - SELECT ALL - ALL - SELECT STATUS PENDING/UNPAID PAID CANCELED EXPIRED" at bounding box center [505, 199] width 544 height 18
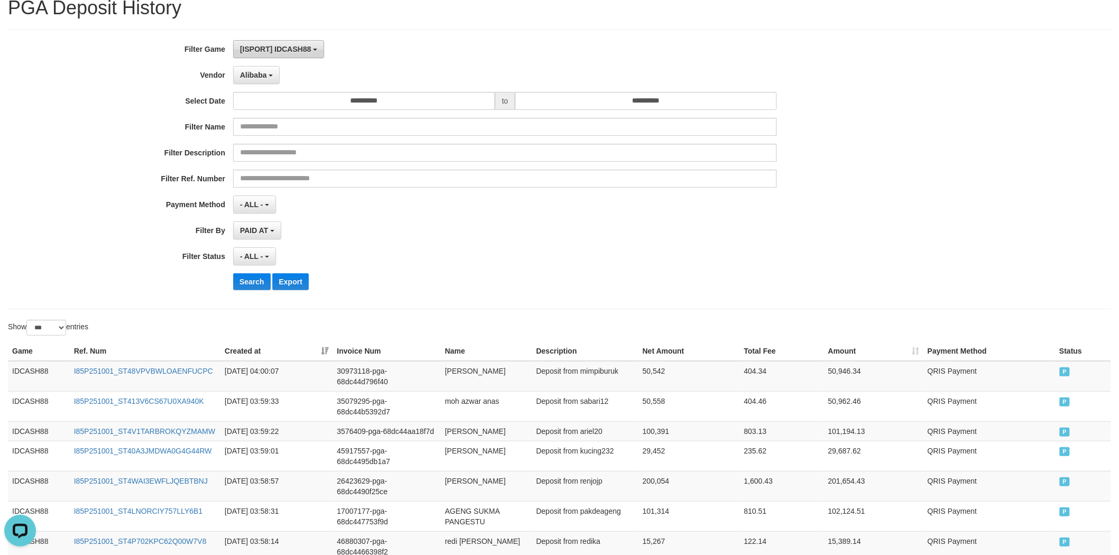
scroll to position [19, 0]
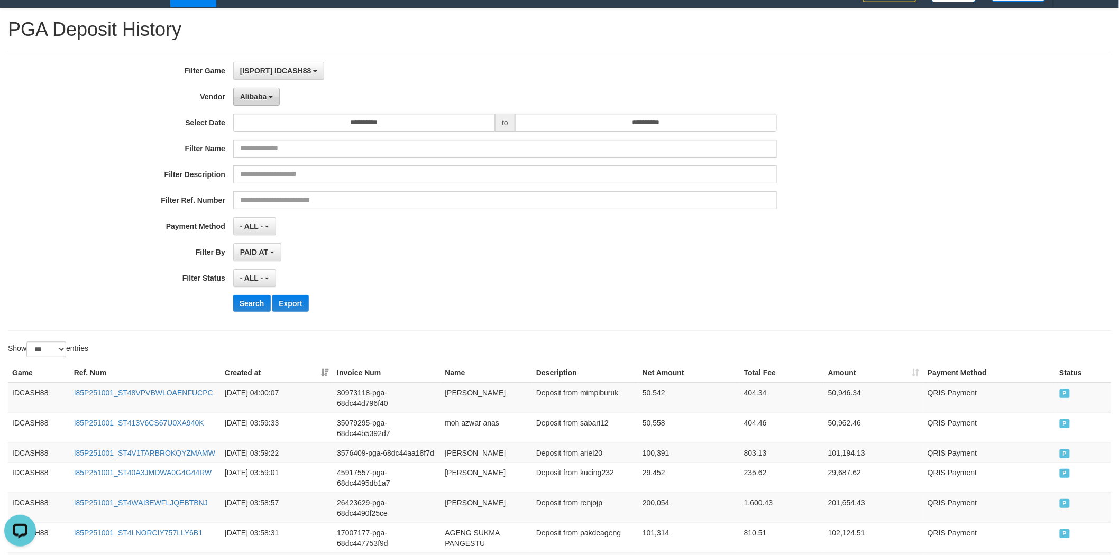
click at [245, 88] on button "Alibaba" at bounding box center [256, 97] width 47 height 18
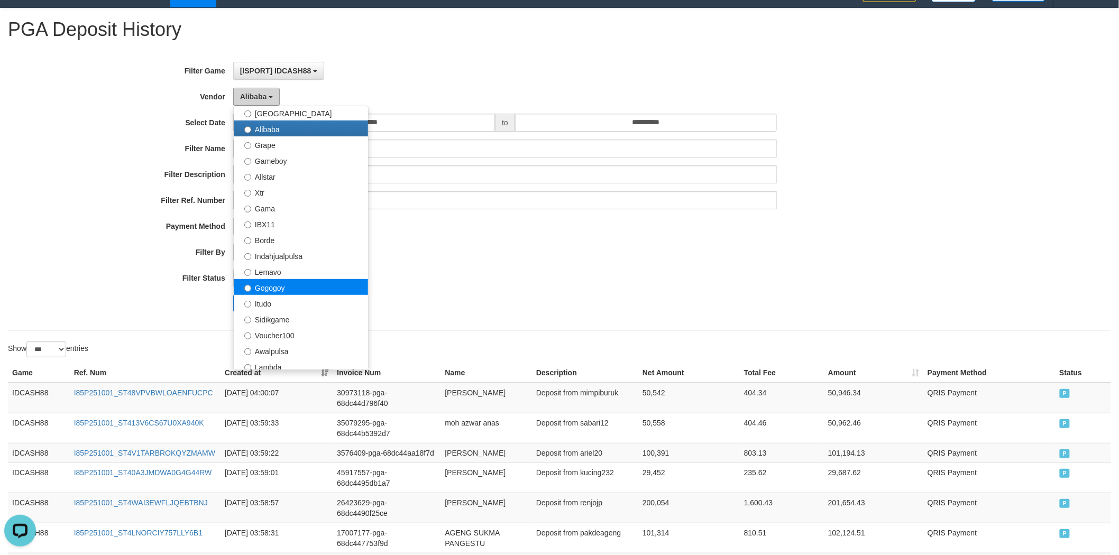
scroll to position [196, 0]
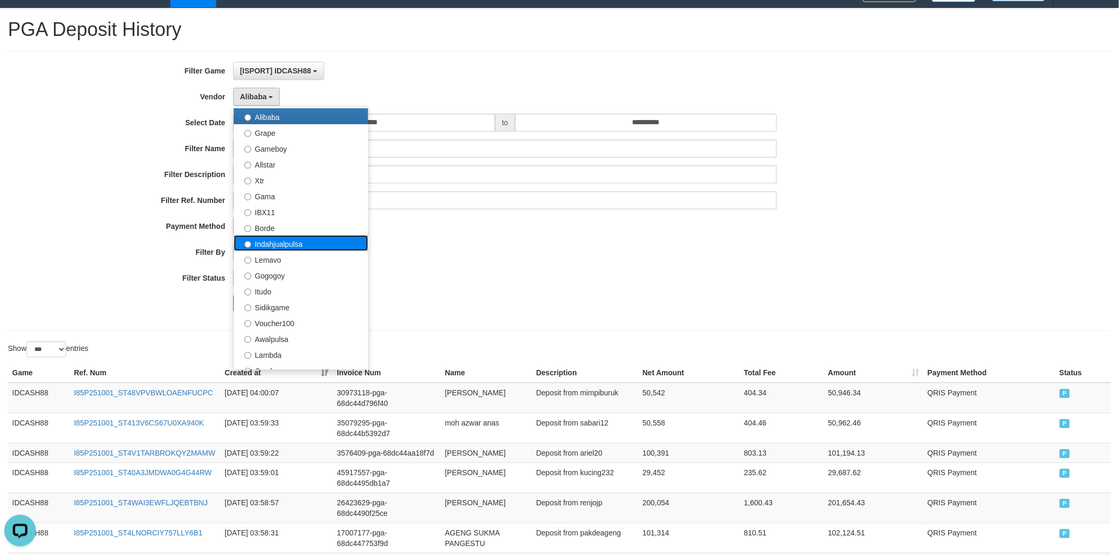
click at [305, 249] on label "Indahjualpulsa" at bounding box center [301, 243] width 134 height 16
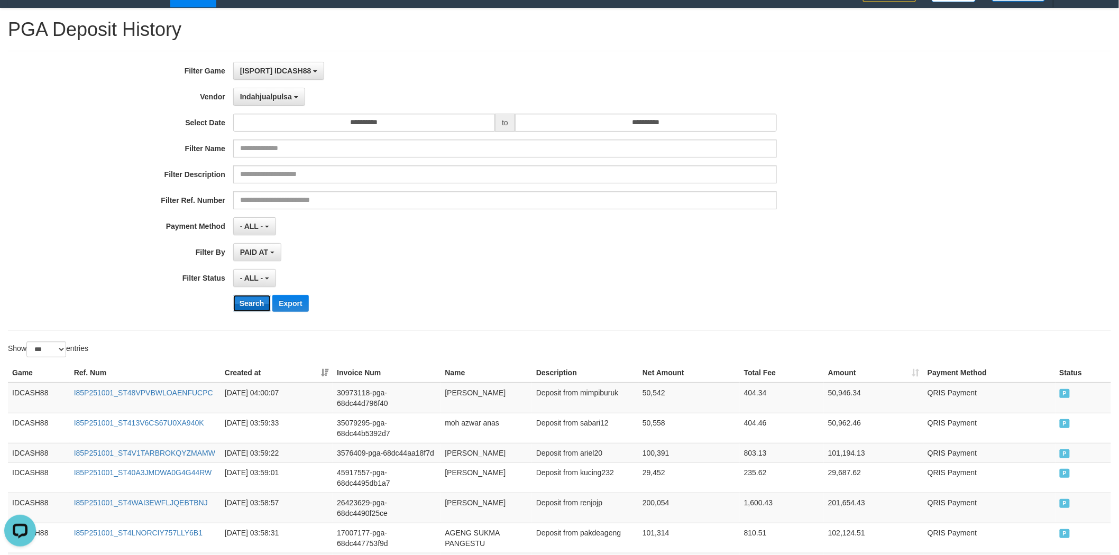
drag, startPoint x: 234, startPoint y: 307, endPoint x: 246, endPoint y: 301, distance: 13.3
click at [234, 307] on button "Search" at bounding box center [252, 303] width 38 height 17
click at [246, 301] on button "Search" at bounding box center [252, 303] width 38 height 17
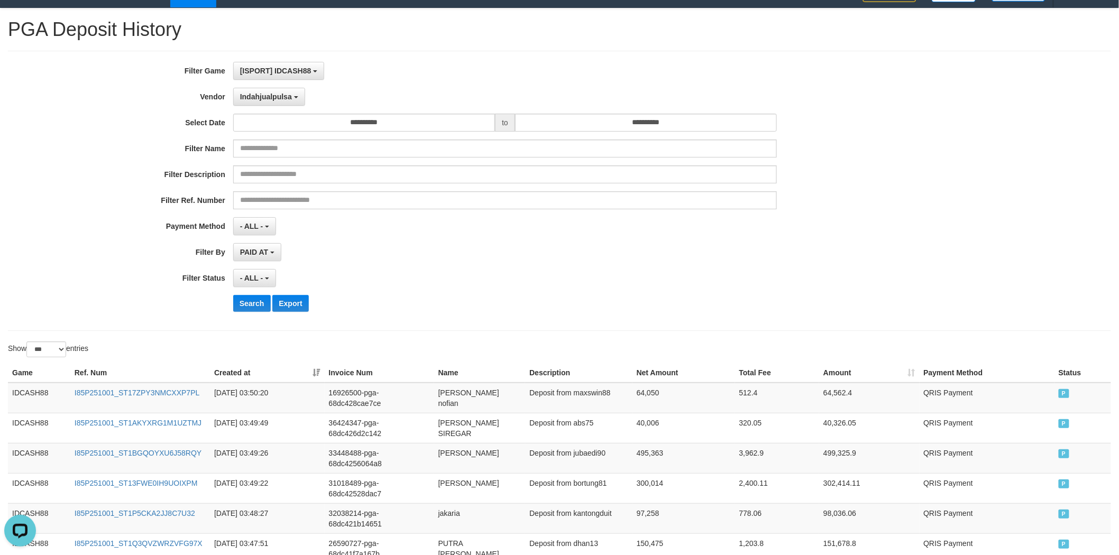
click at [371, 261] on div "**********" at bounding box center [466, 191] width 932 height 258
click at [233, 298] on button "Search" at bounding box center [252, 303] width 38 height 17
click at [251, 303] on button "Search" at bounding box center [252, 303] width 38 height 17
click at [409, 270] on div "- ALL - SELECT ALL - ALL - SELECT STATUS PENDING/UNPAID PAID CANCELED EXPIRED" at bounding box center [505, 278] width 544 height 18
click at [269, 305] on button "Search" at bounding box center [252, 303] width 38 height 17
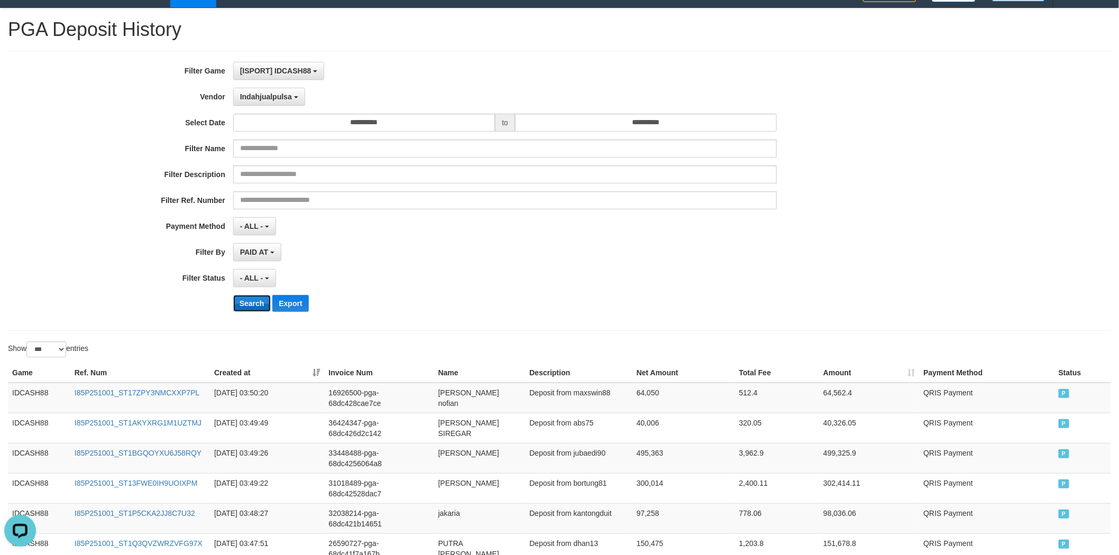
click at [256, 302] on button "Search" at bounding box center [252, 303] width 38 height 17
click at [362, 268] on div "**********" at bounding box center [466, 191] width 932 height 258
click at [267, 101] on button "Indahjualpulsa" at bounding box center [269, 97] width 72 height 18
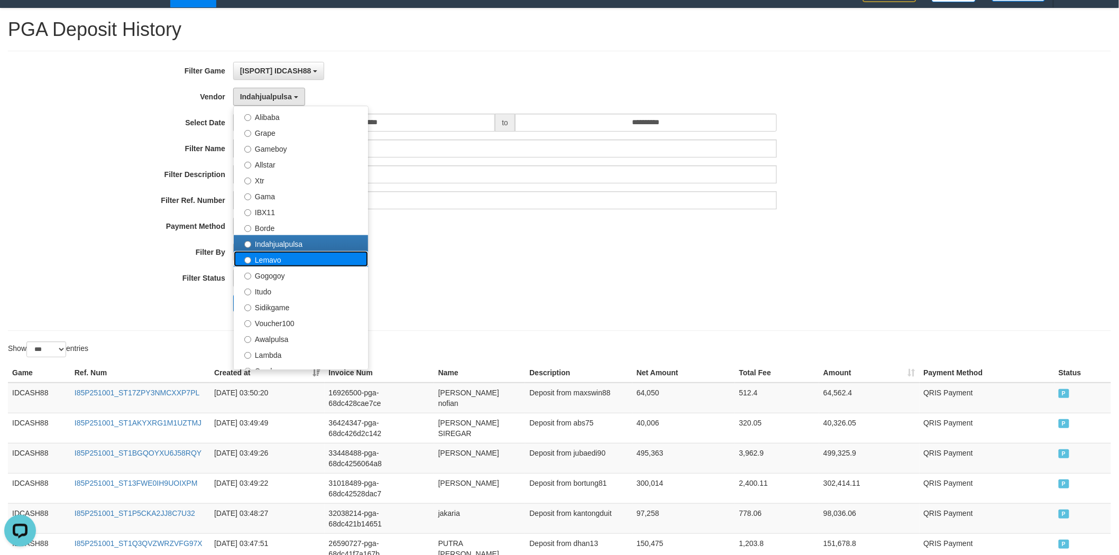
click at [315, 258] on label "Lemavo" at bounding box center [301, 259] width 134 height 16
select select "**********"
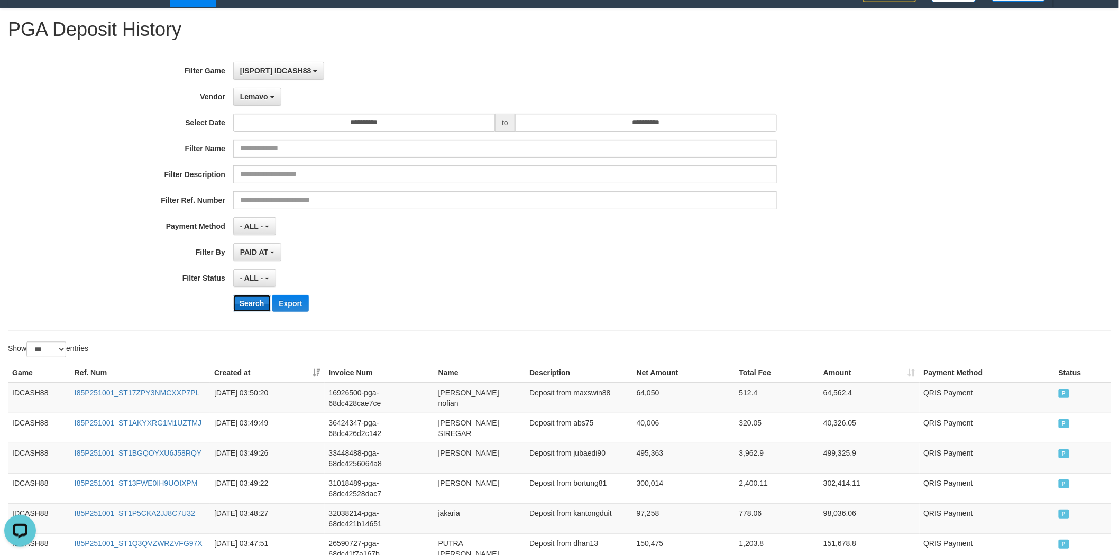
click at [250, 303] on button "Search" at bounding box center [252, 303] width 38 height 17
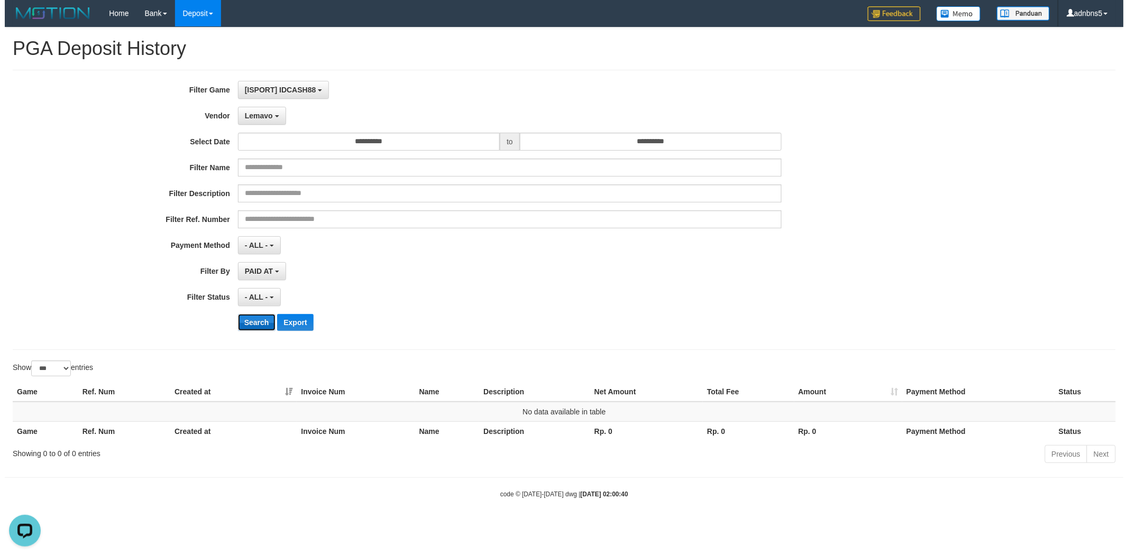
scroll to position [0, 0]
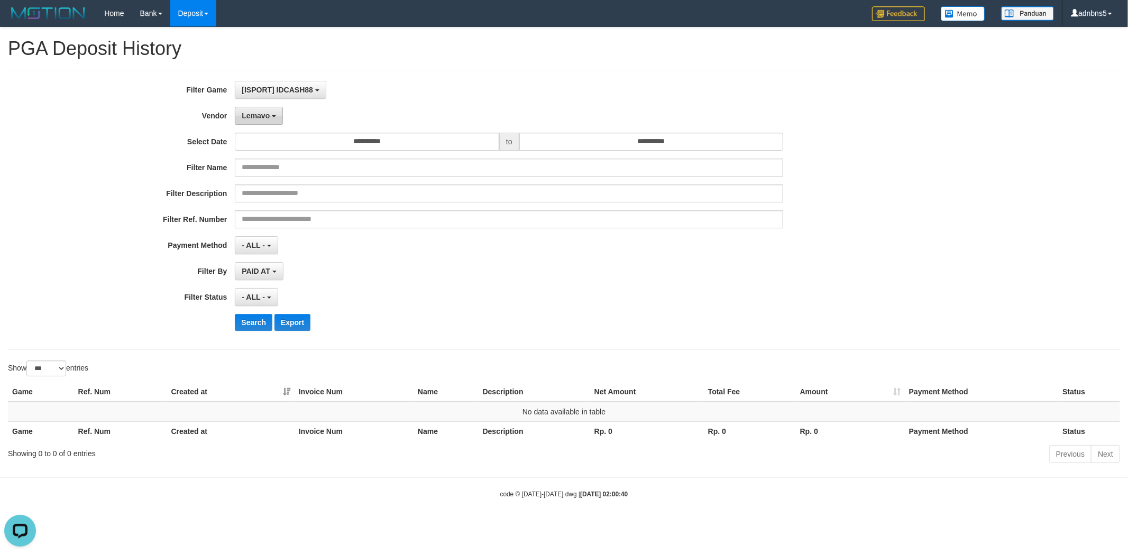
click at [240, 123] on button "Lemavo" at bounding box center [259, 116] width 48 height 18
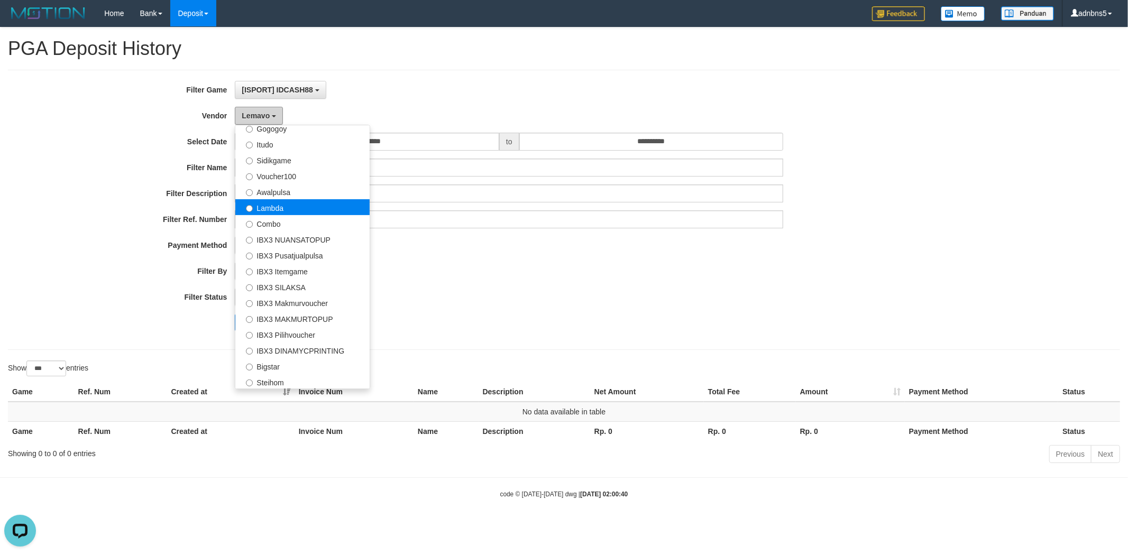
scroll to position [372, 0]
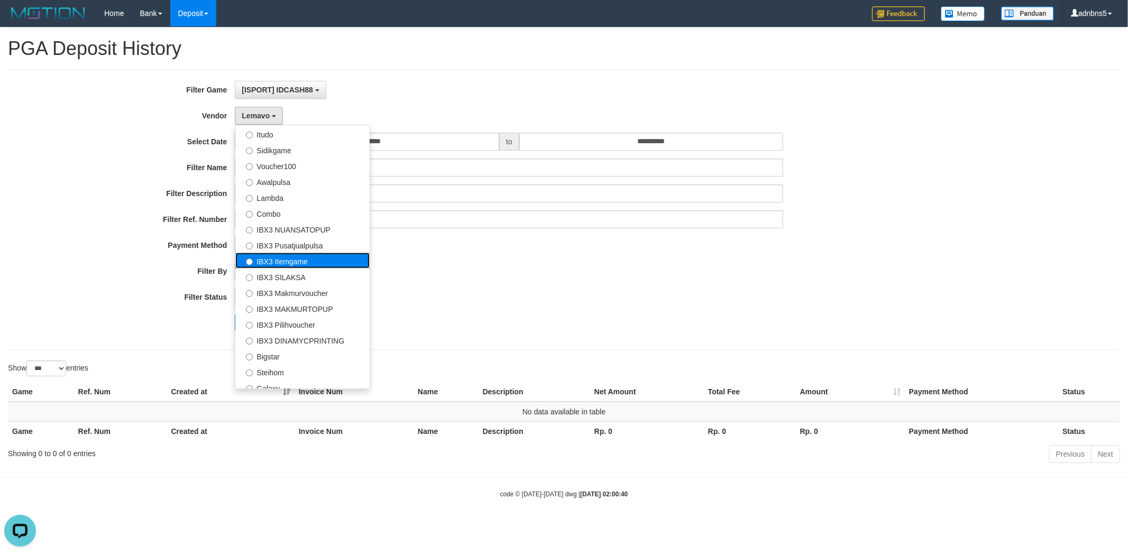
click at [333, 259] on label "IBX3 Itemgame" at bounding box center [302, 261] width 134 height 16
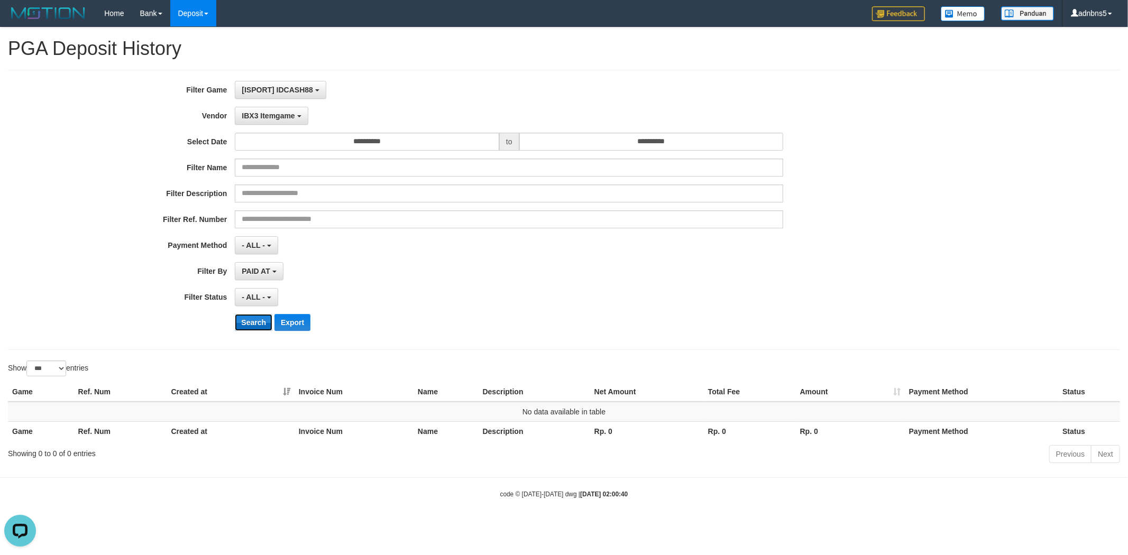
click at [250, 322] on button "Search" at bounding box center [254, 322] width 38 height 17
click at [250, 321] on button "Search" at bounding box center [254, 322] width 38 height 17
click at [279, 113] on span "IBX3 Itemgame" at bounding box center [268, 116] width 53 height 8
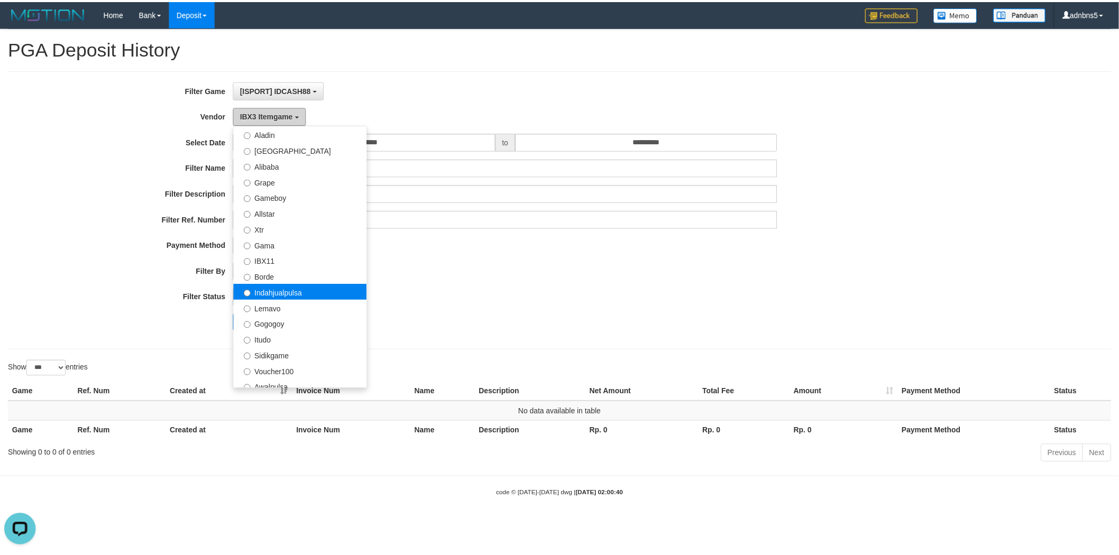
scroll to position [156, 0]
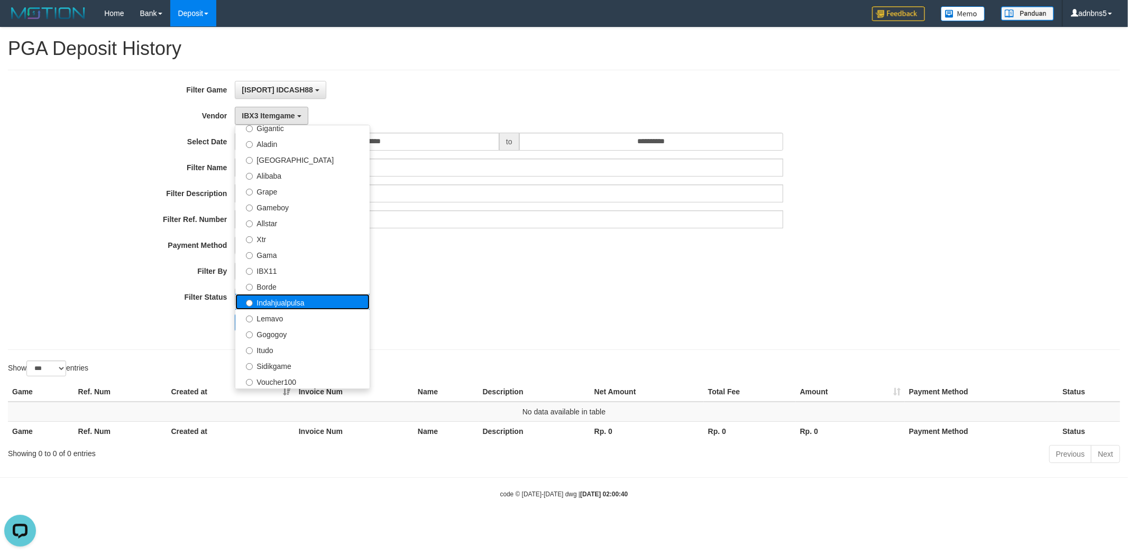
click at [297, 296] on label "Indahjualpulsa" at bounding box center [302, 302] width 134 height 16
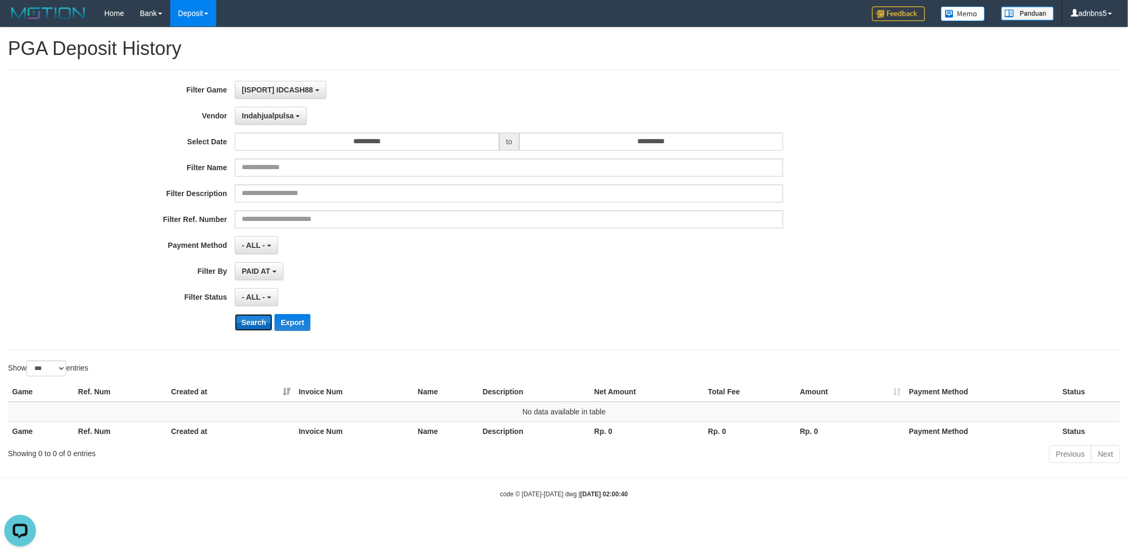
click at [252, 320] on button "Search" at bounding box center [254, 322] width 38 height 17
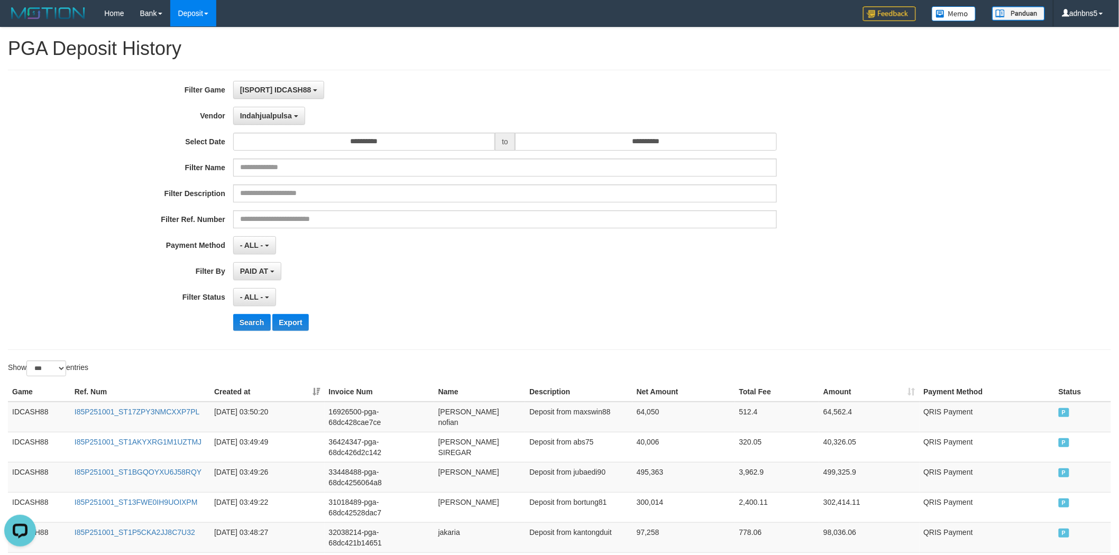
click at [328, 288] on div "**********" at bounding box center [466, 210] width 932 height 258
click at [246, 323] on button "Search" at bounding box center [252, 322] width 38 height 17
click at [275, 117] on span "Indahjualpulsa" at bounding box center [266, 116] width 52 height 8
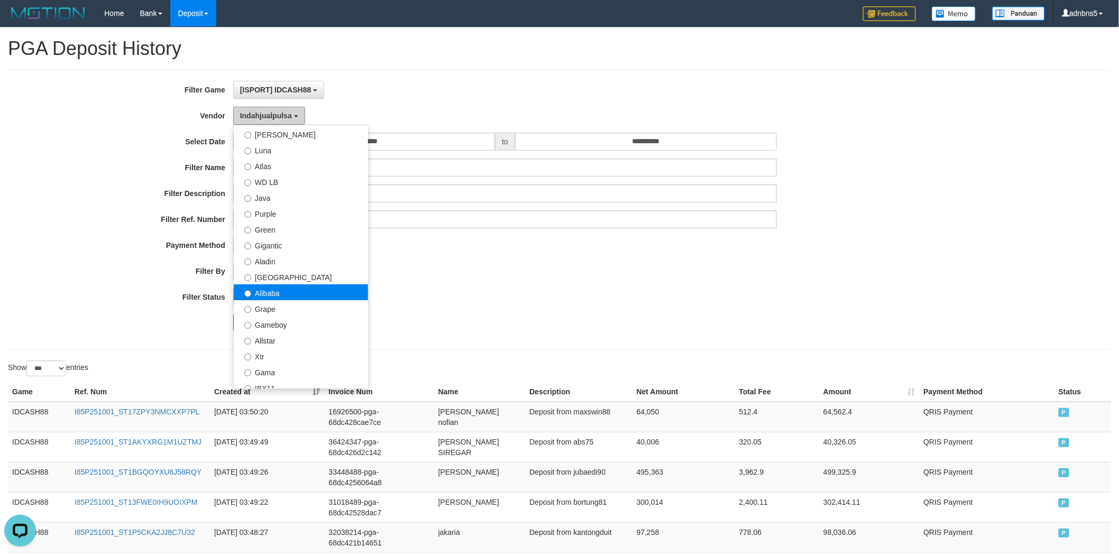
scroll to position [39, 0]
click at [305, 288] on label "Alibaba" at bounding box center [301, 292] width 134 height 16
select select "**********"
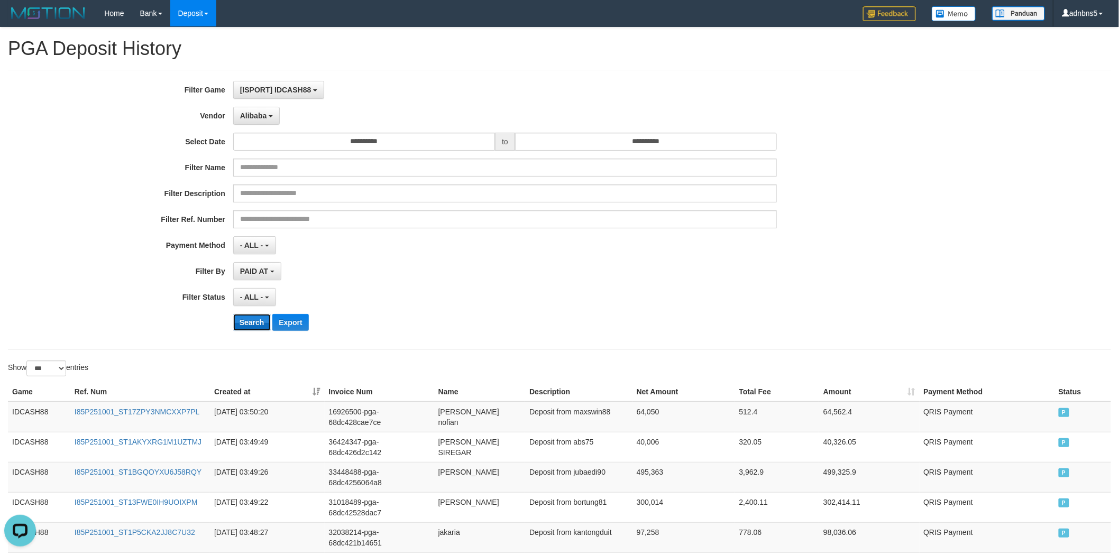
click at [253, 324] on button "Search" at bounding box center [252, 322] width 38 height 17
click at [377, 299] on div "- ALL - SELECT ALL - ALL - SELECT STATUS PENDING/UNPAID PAID CANCELED EXPIRED" at bounding box center [505, 297] width 544 height 18
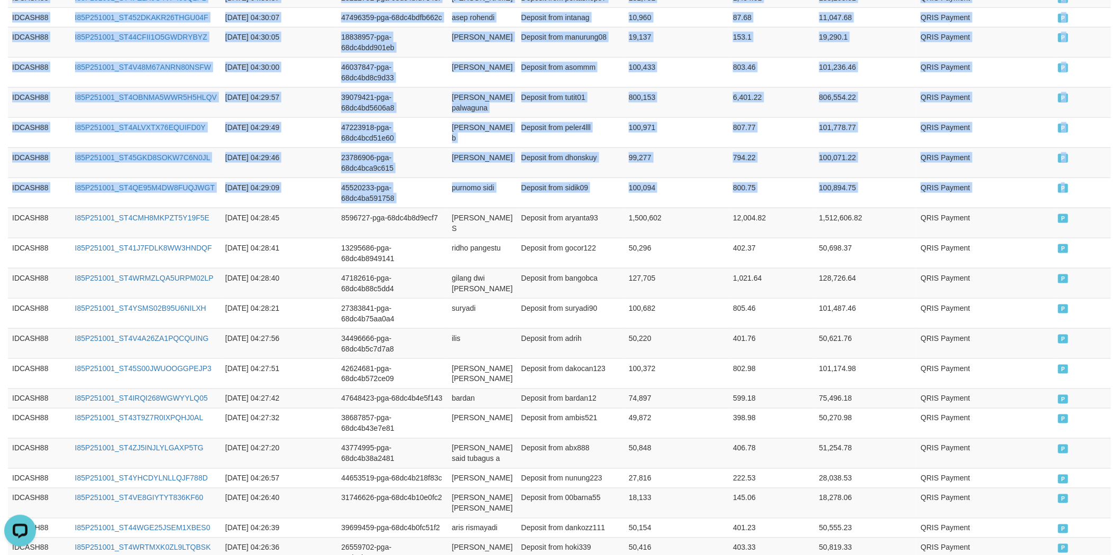
scroll to position [0, 0]
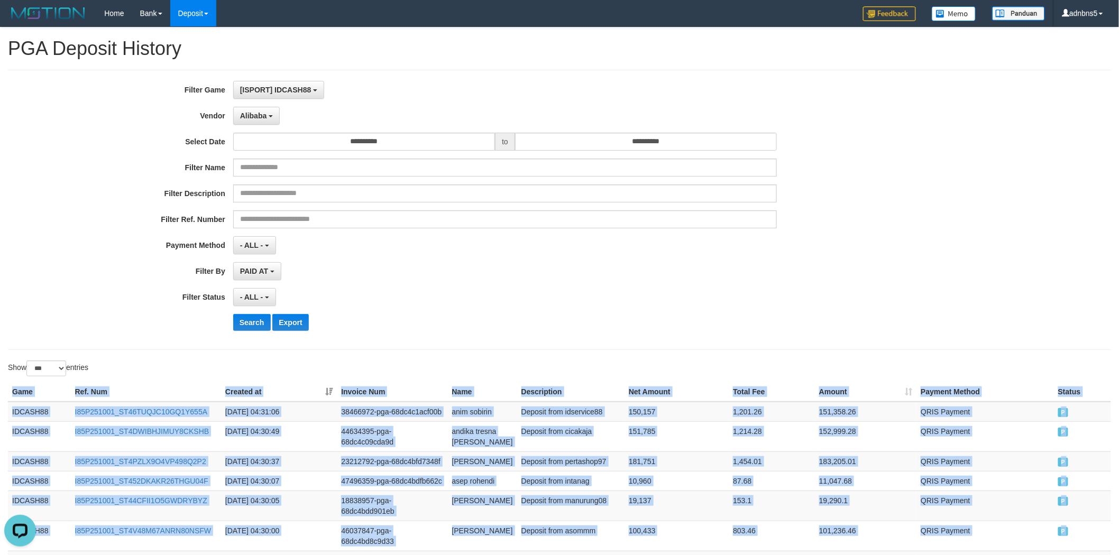
drag, startPoint x: 1075, startPoint y: 185, endPoint x: 210, endPoint y: 292, distance: 871.2
